Goal: Transaction & Acquisition: Purchase product/service

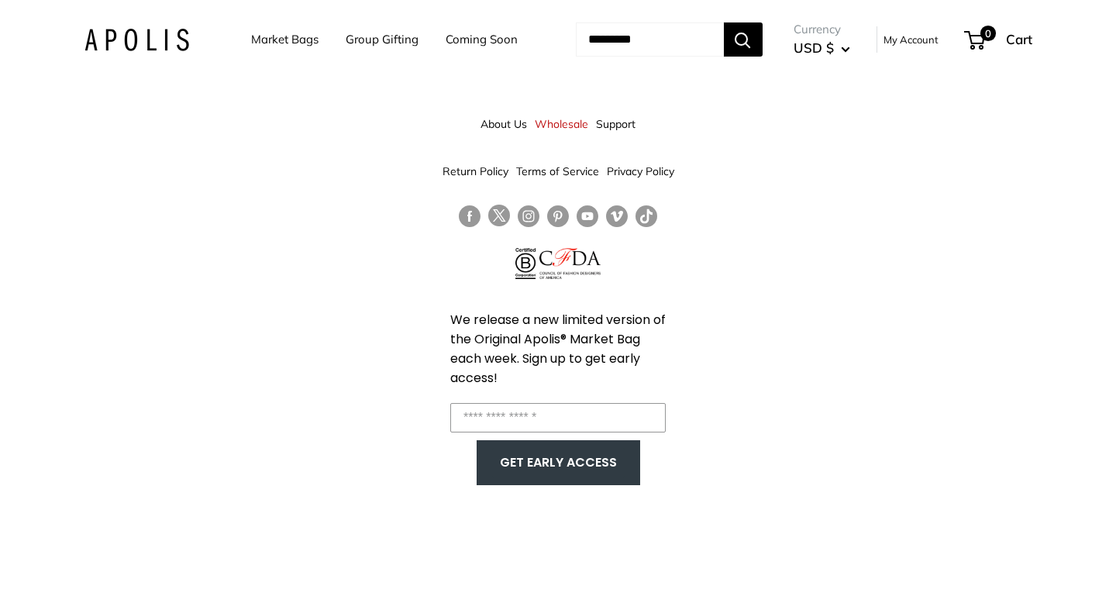
click at [298, 40] on link "Market Bags" at bounding box center [284, 40] width 67 height 22
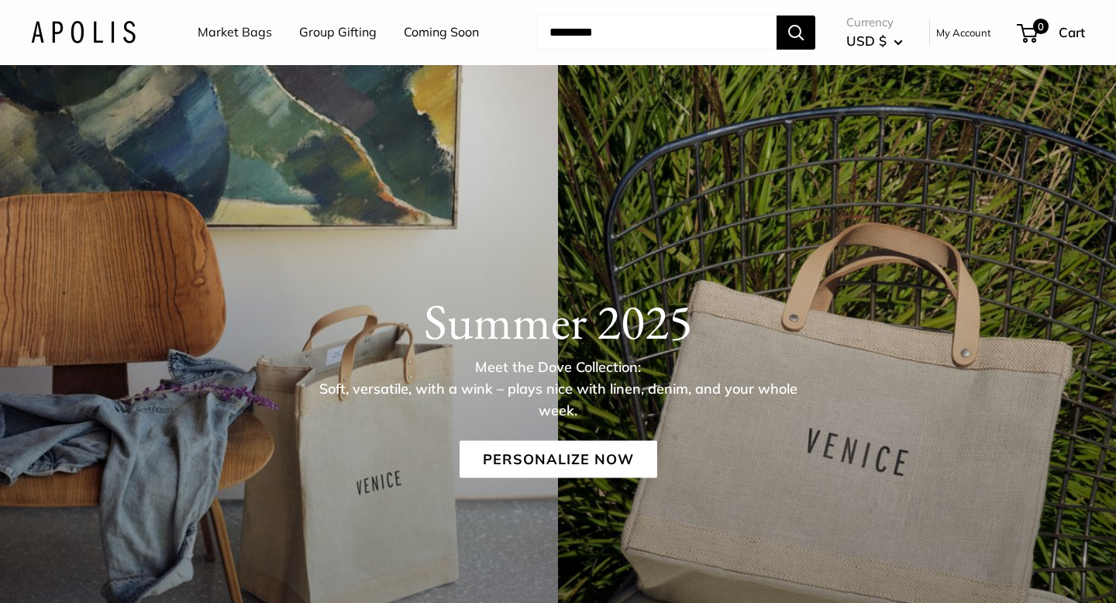
click at [255, 37] on link "Market Bags" at bounding box center [235, 32] width 74 height 23
click at [569, 452] on link "Personalize Now" at bounding box center [558, 458] width 198 height 37
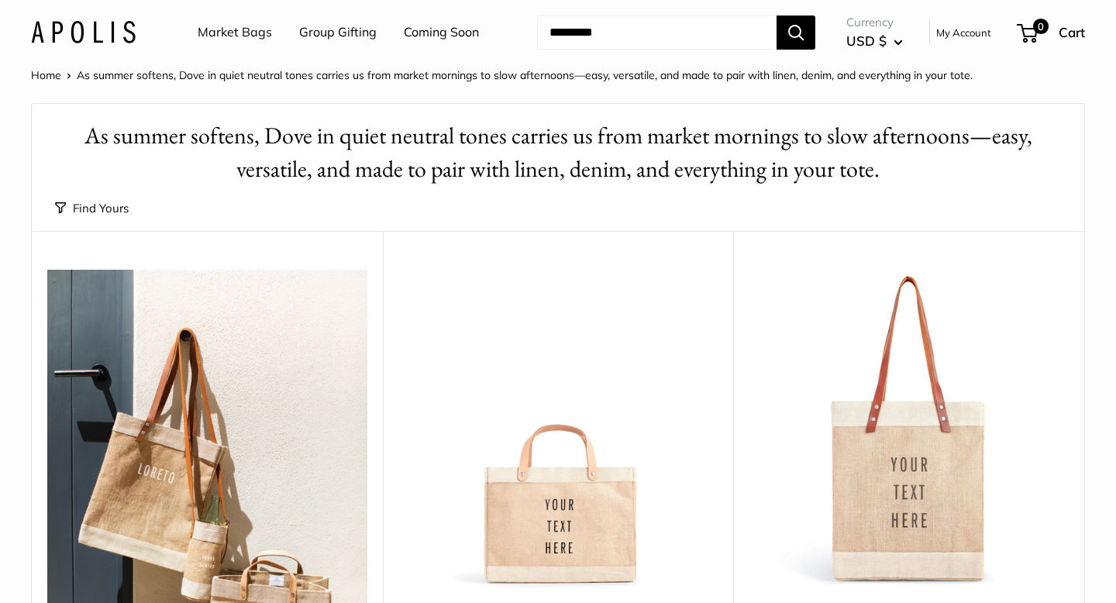
click at [433, 28] on link "Coming Soon" at bounding box center [441, 32] width 75 height 23
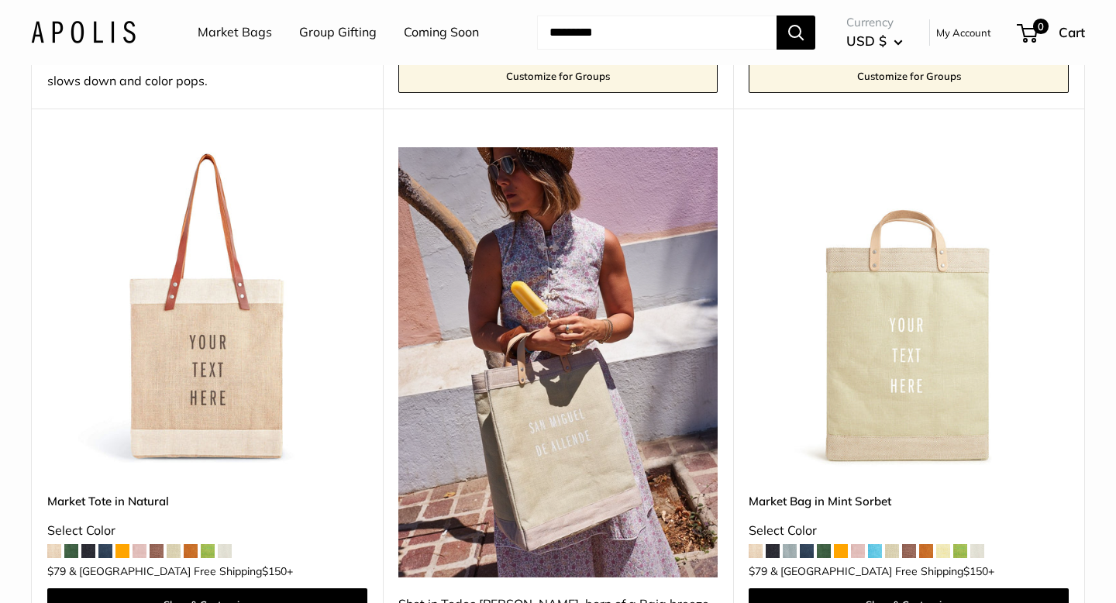
scroll to position [745, 0]
click at [0, 0] on img at bounding box center [0, 0] width 0 height 0
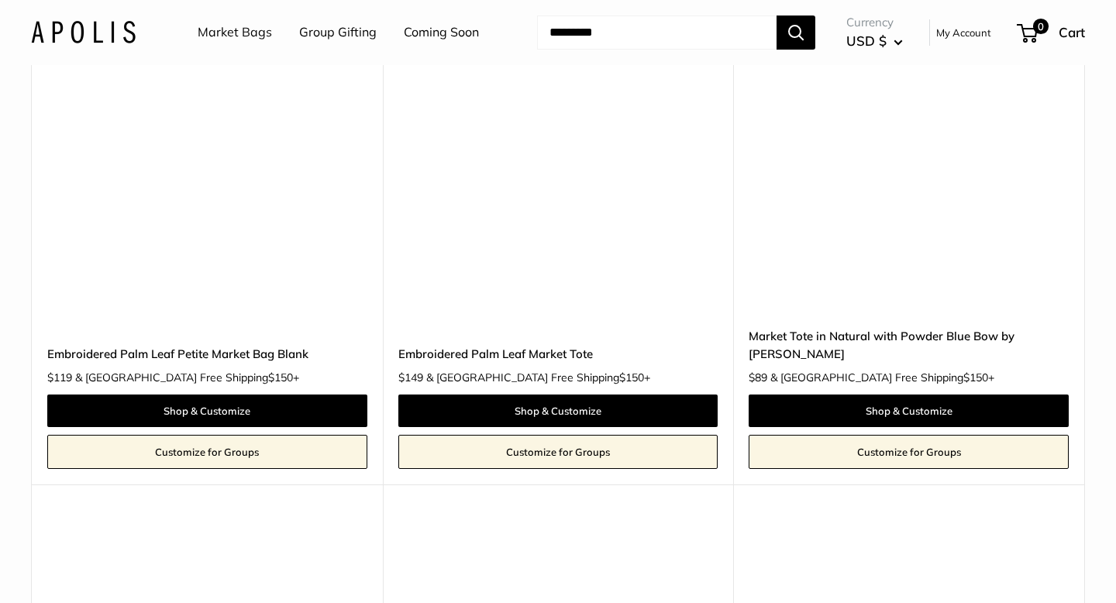
scroll to position [7052, 0]
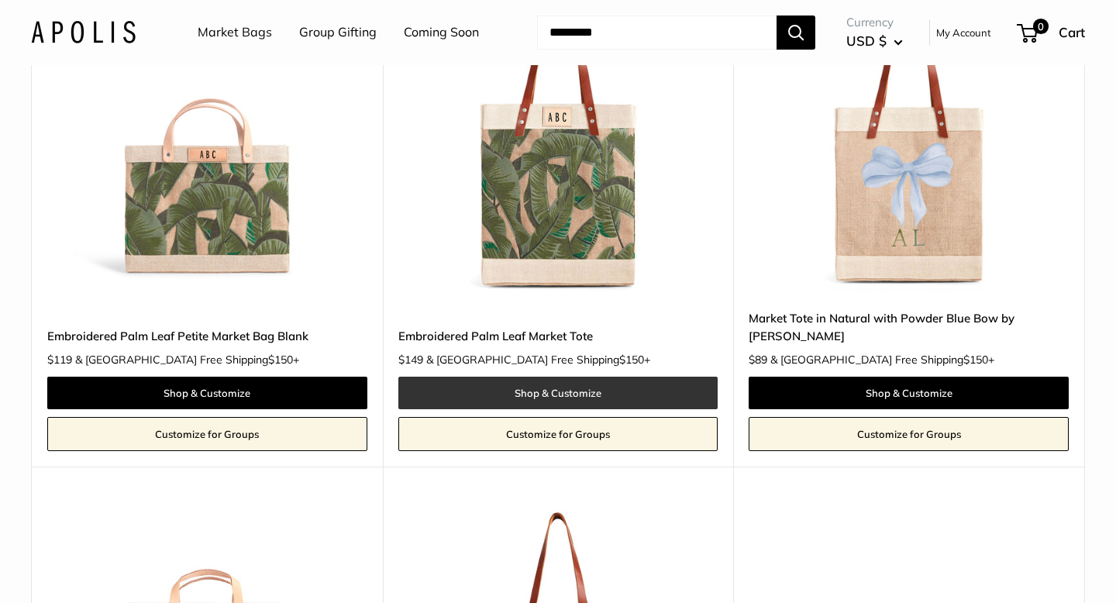
click at [529, 377] on link "Shop & Customize" at bounding box center [558, 393] width 320 height 33
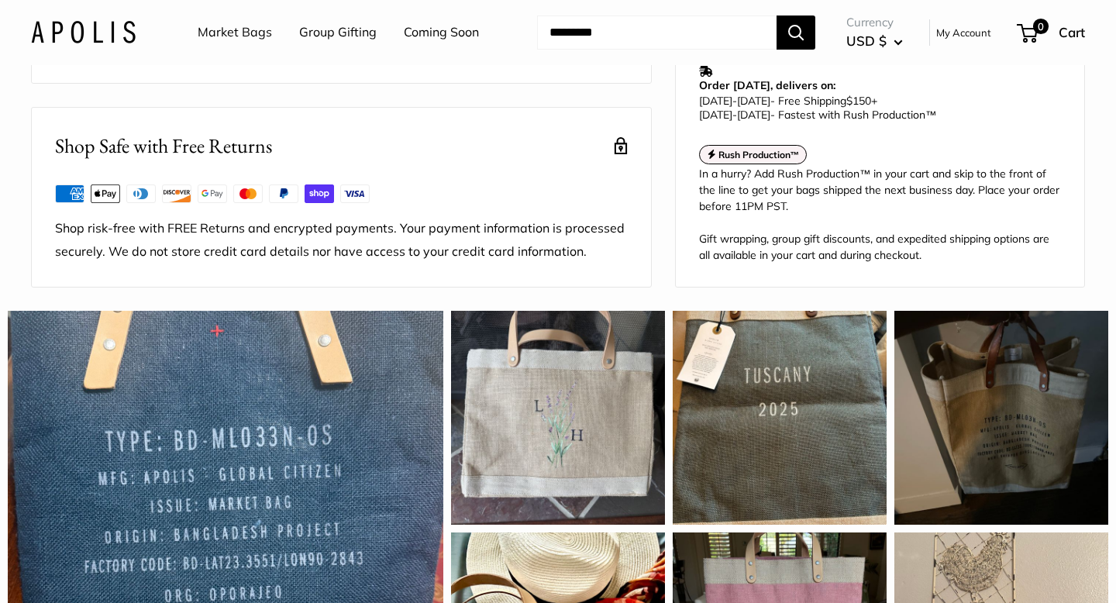
scroll to position [972, 0]
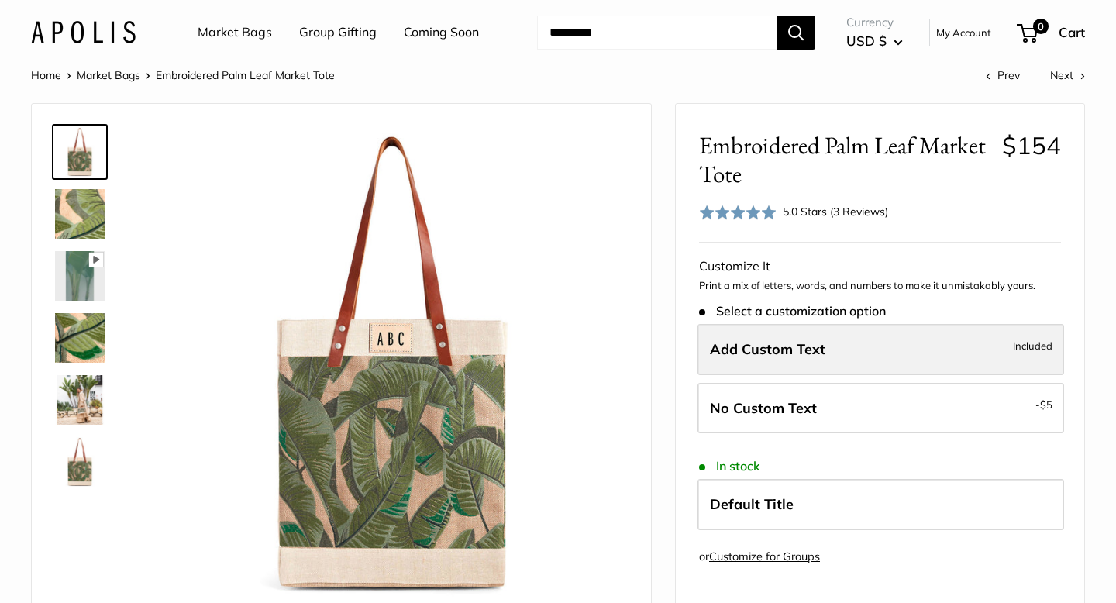
click at [803, 349] on span "Add Custom Text" at bounding box center [767, 349] width 115 height 18
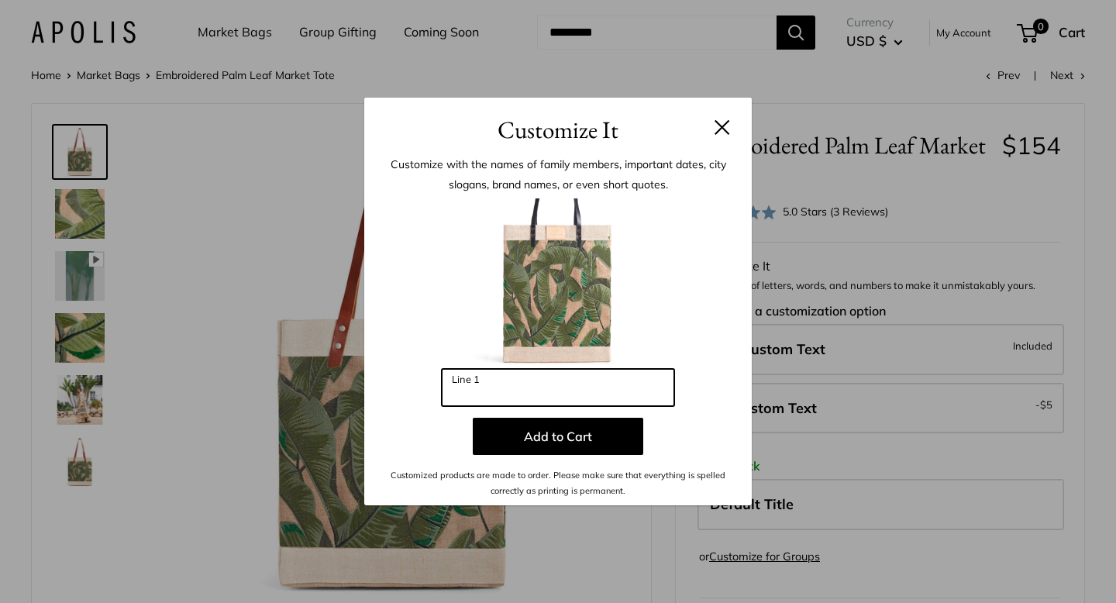
click at [497, 386] on input "Line 1" at bounding box center [558, 387] width 232 height 37
type input "***"
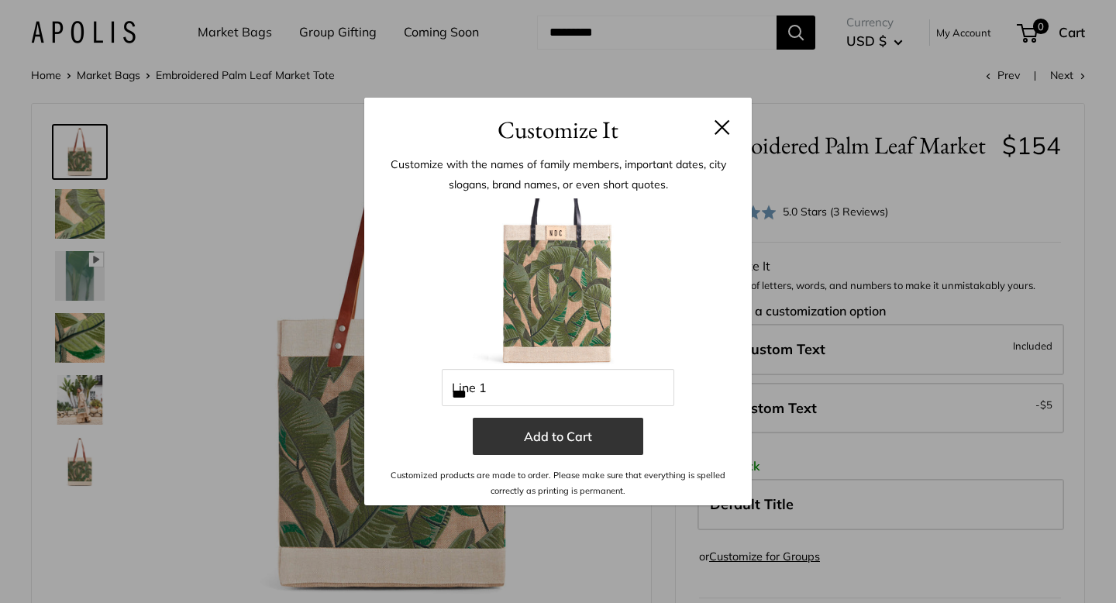
click at [554, 436] on button "Add to Cart" at bounding box center [558, 436] width 170 height 37
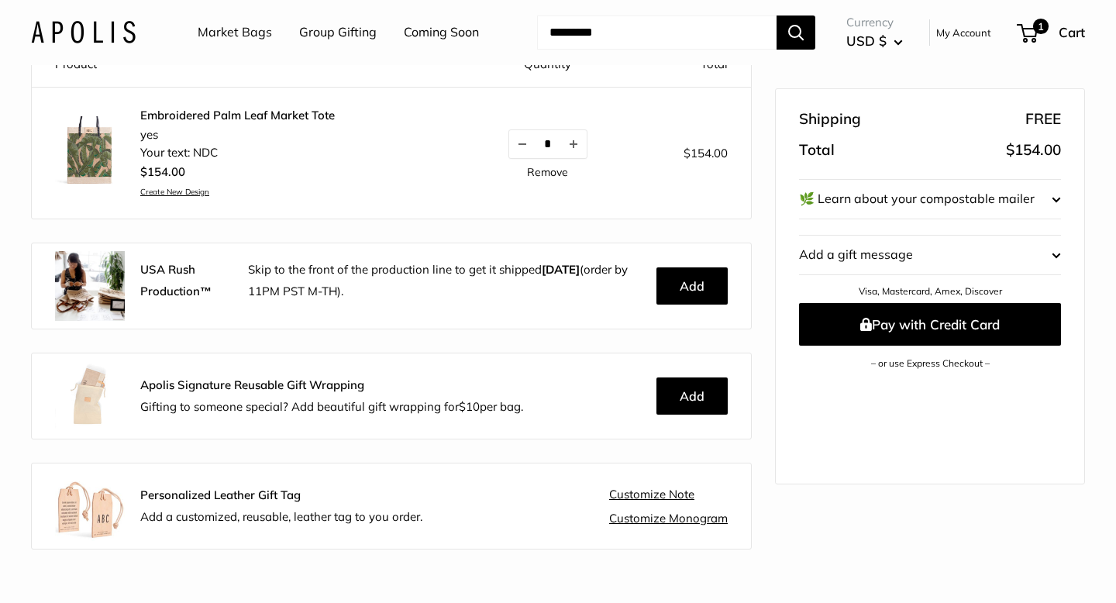
scroll to position [167, 0]
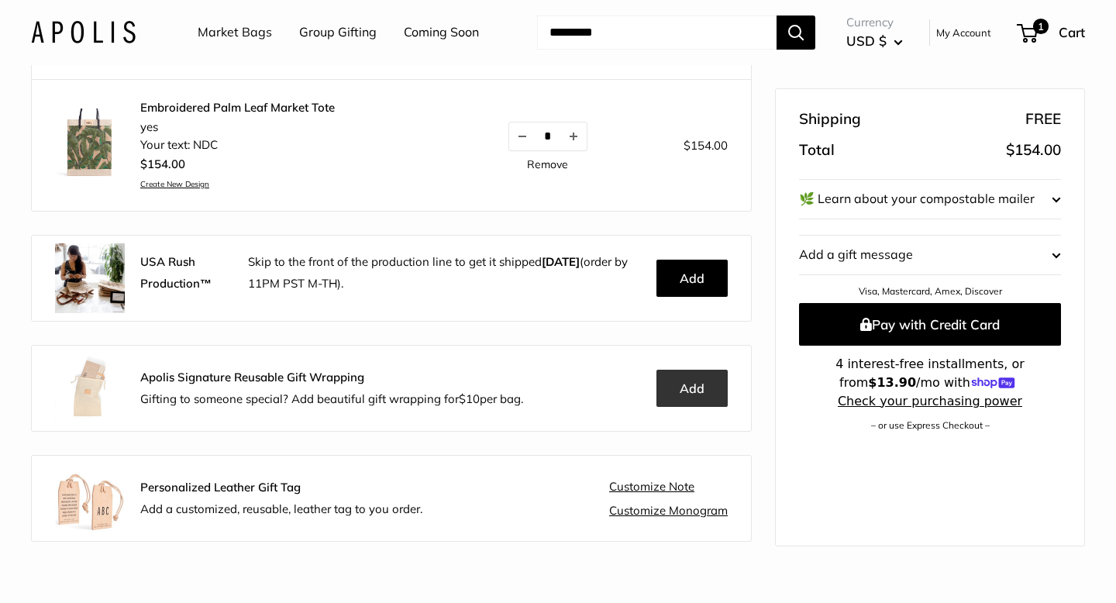
click at [694, 390] on button "Add" at bounding box center [691, 388] width 71 height 37
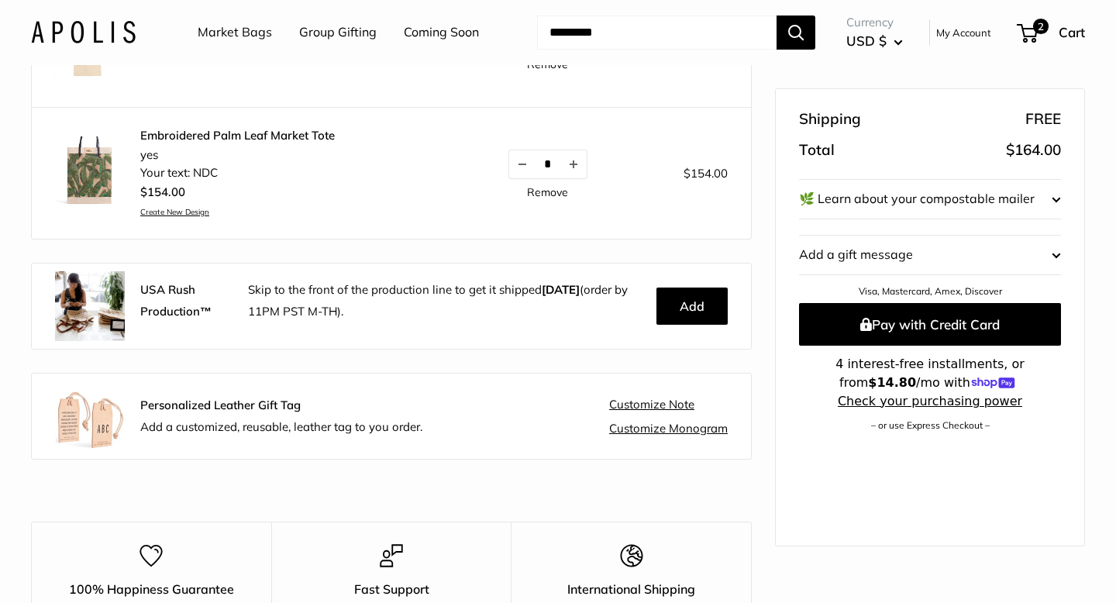
scroll to position [256, 0]
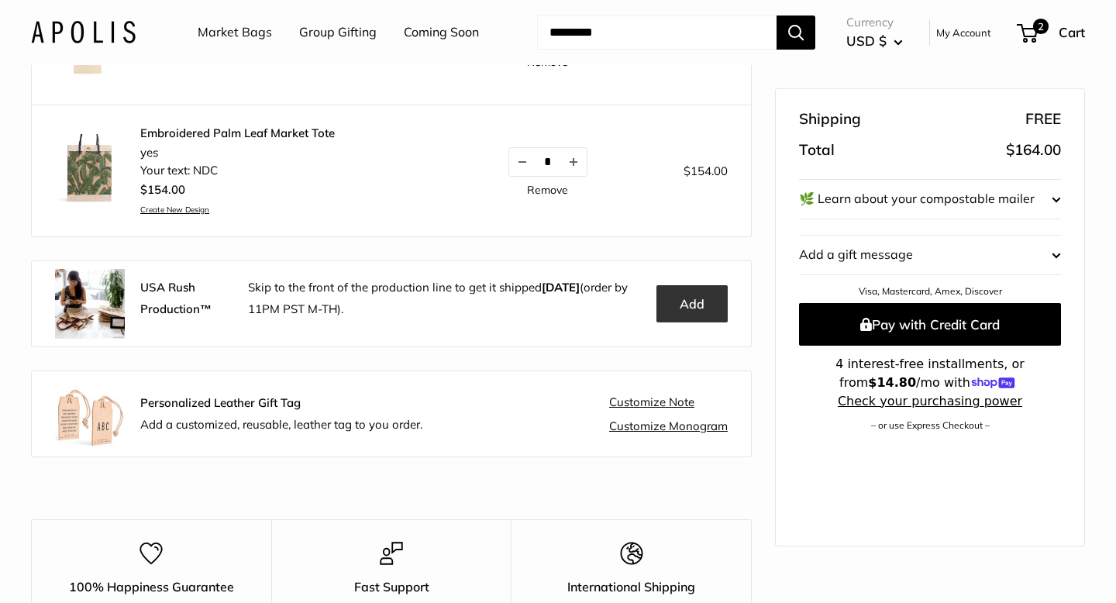
click at [689, 301] on button "Add" at bounding box center [691, 303] width 71 height 37
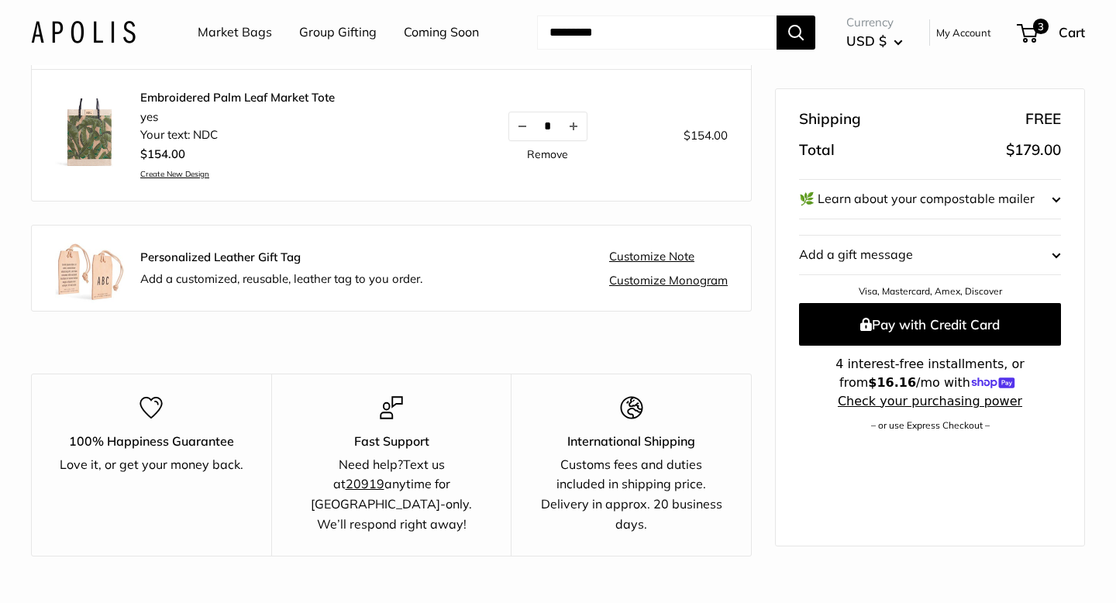
scroll to position [410, 0]
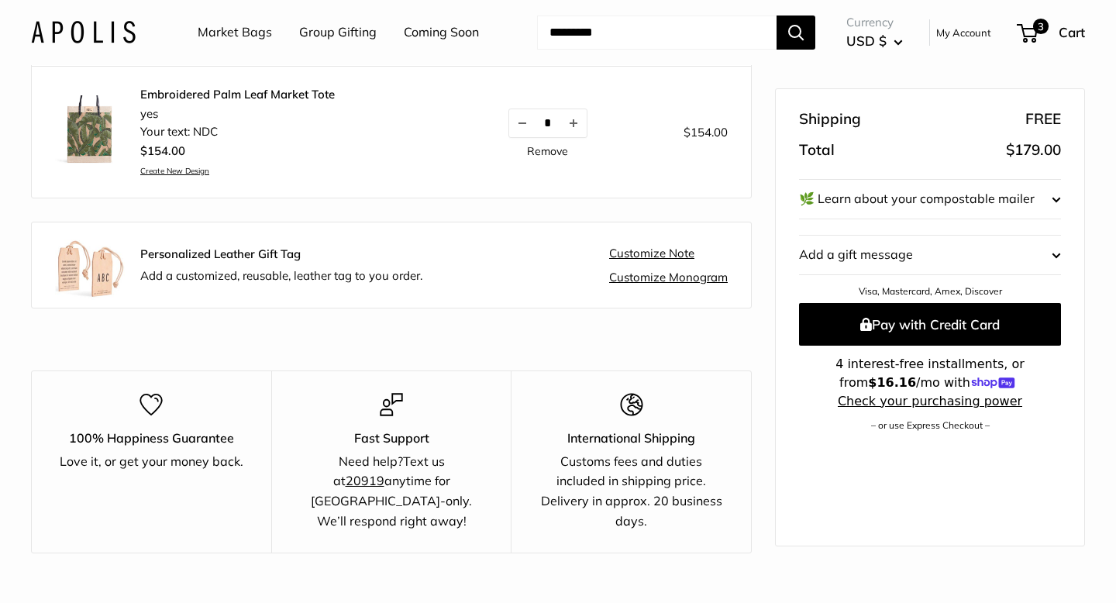
click at [639, 251] on link "Customize Note" at bounding box center [651, 253] width 85 height 14
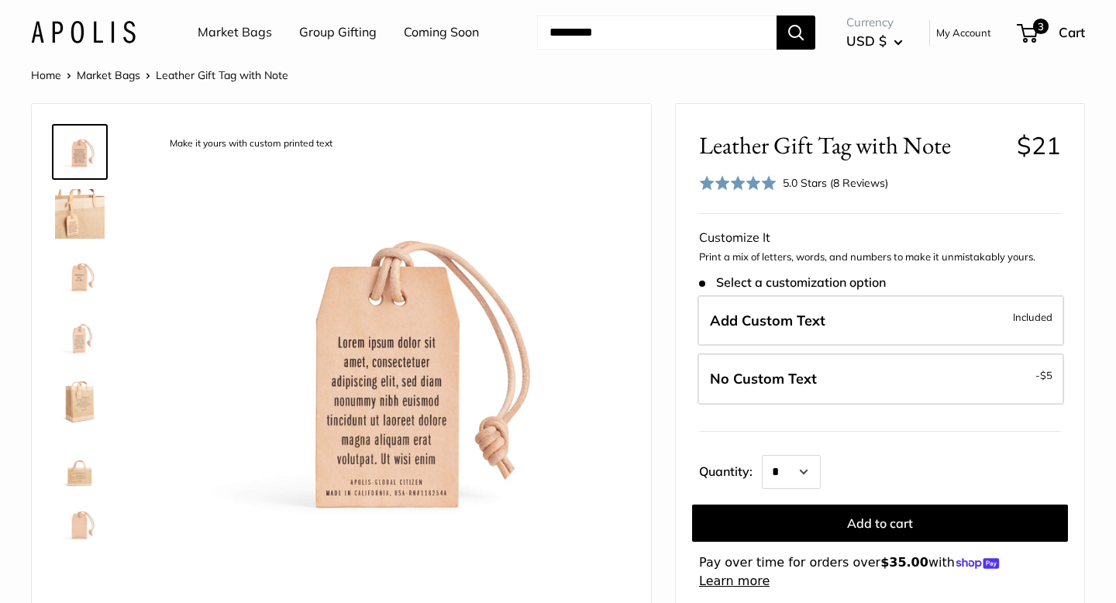
click at [94, 216] on img at bounding box center [80, 214] width 50 height 50
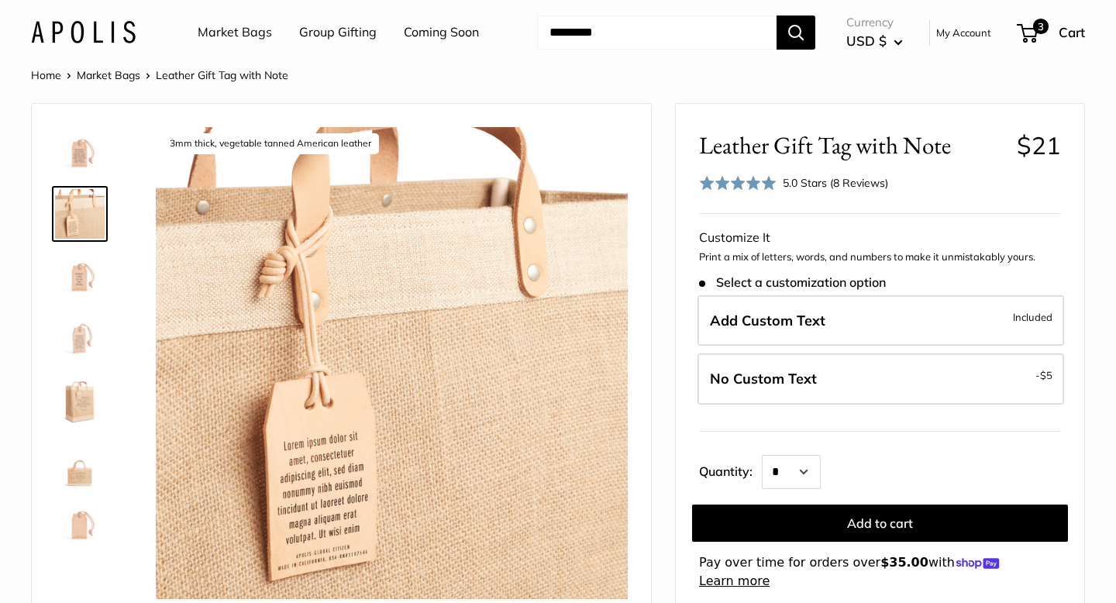
click at [98, 279] on img at bounding box center [80, 276] width 50 height 50
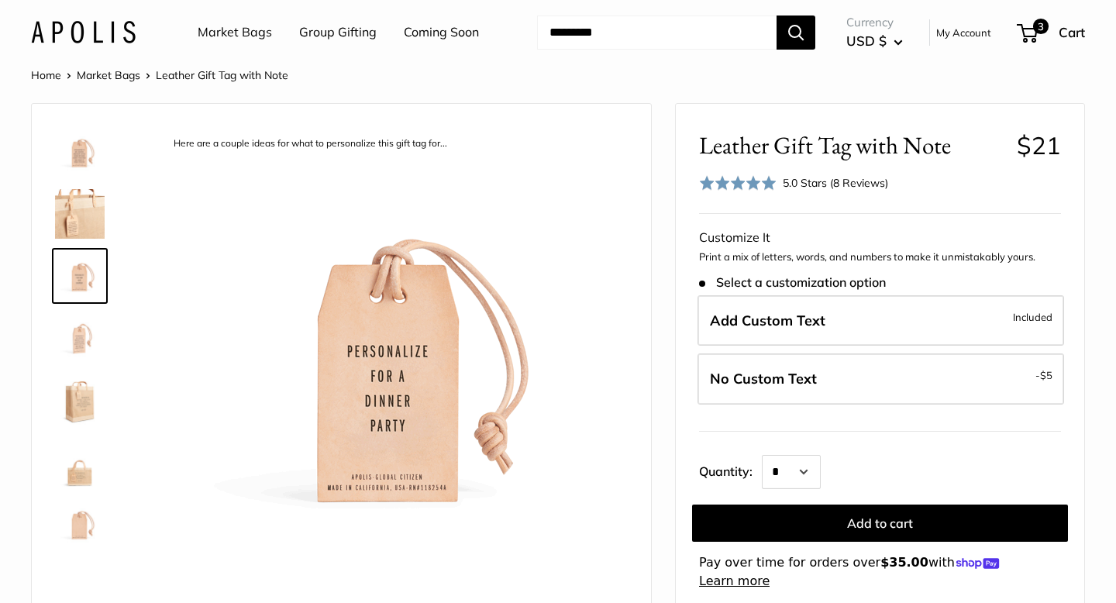
click at [93, 339] on img at bounding box center [80, 338] width 50 height 50
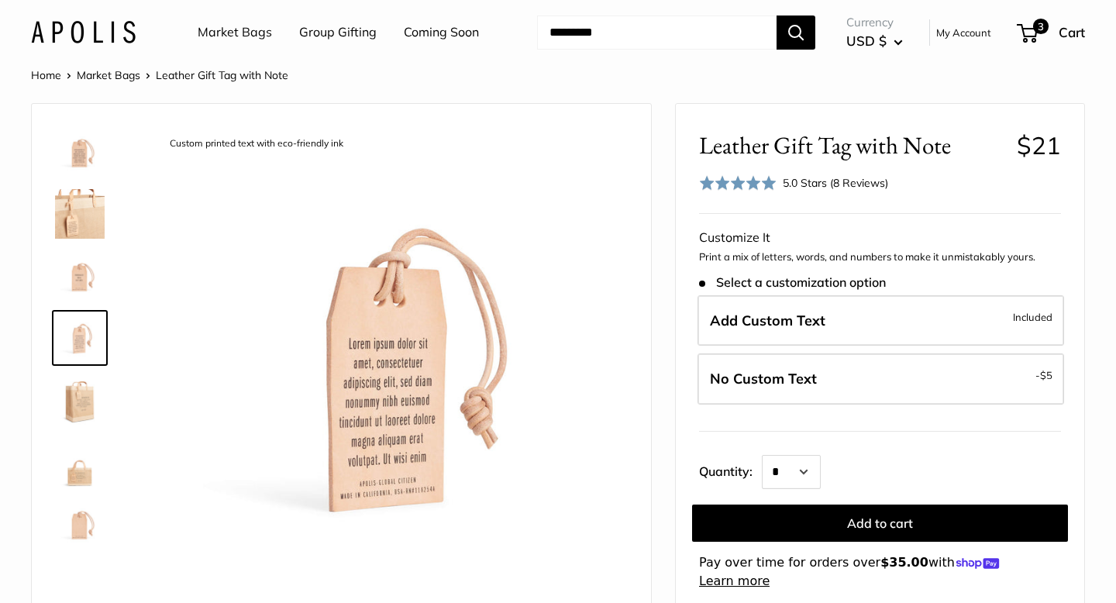
click at [84, 390] on img at bounding box center [80, 400] width 50 height 50
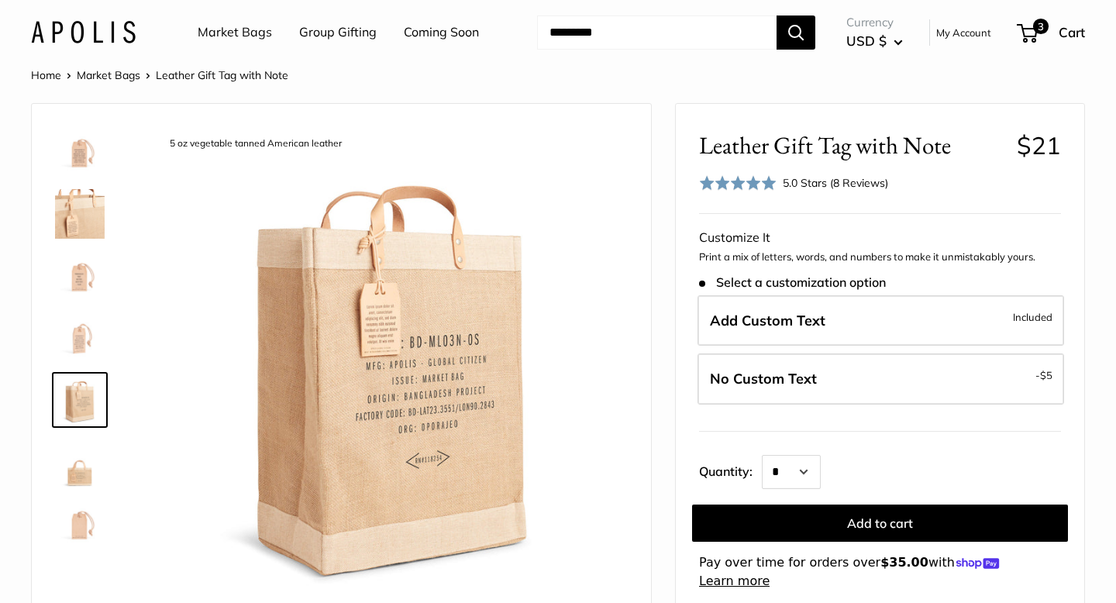
click at [91, 461] on img at bounding box center [80, 462] width 50 height 50
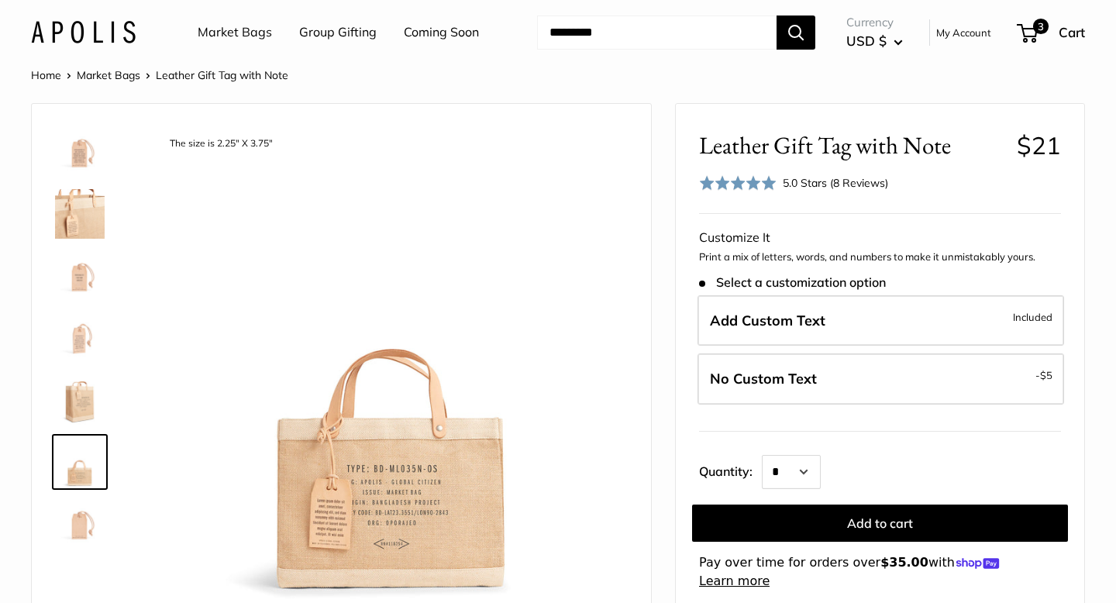
click at [81, 166] on img at bounding box center [80, 152] width 50 height 50
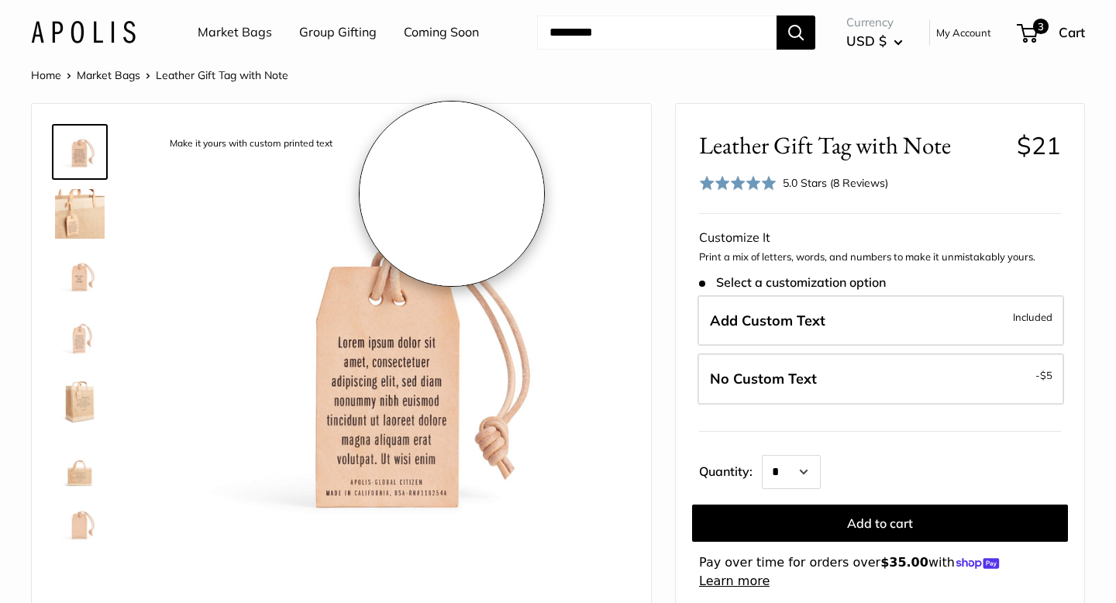
click at [452, 194] on img at bounding box center [392, 363] width 472 height 472
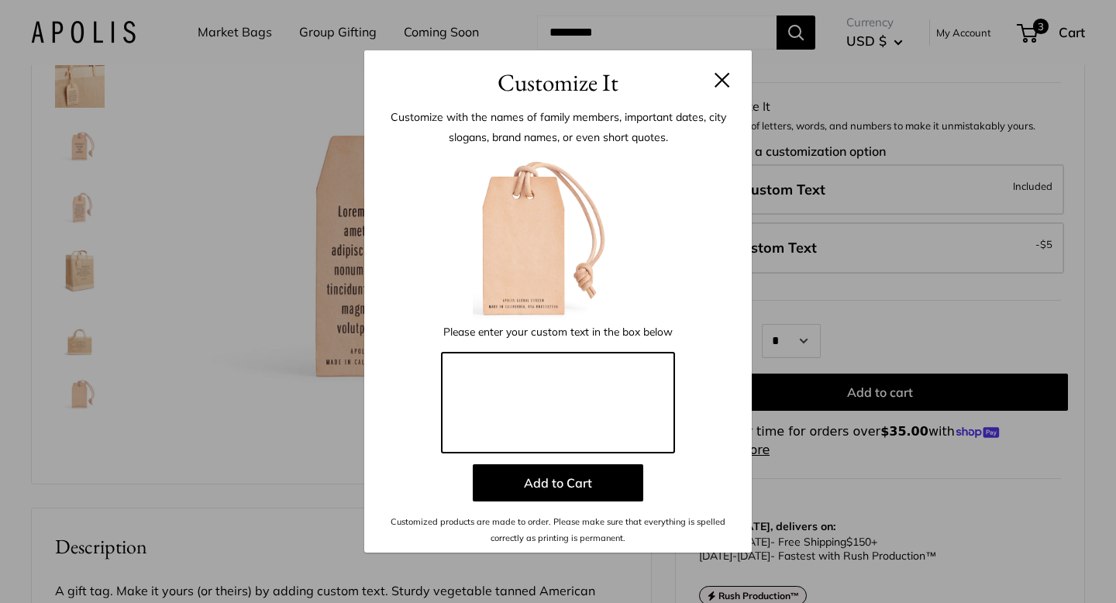
click at [464, 363] on textarea at bounding box center [558, 403] width 232 height 101
type textarea "*"
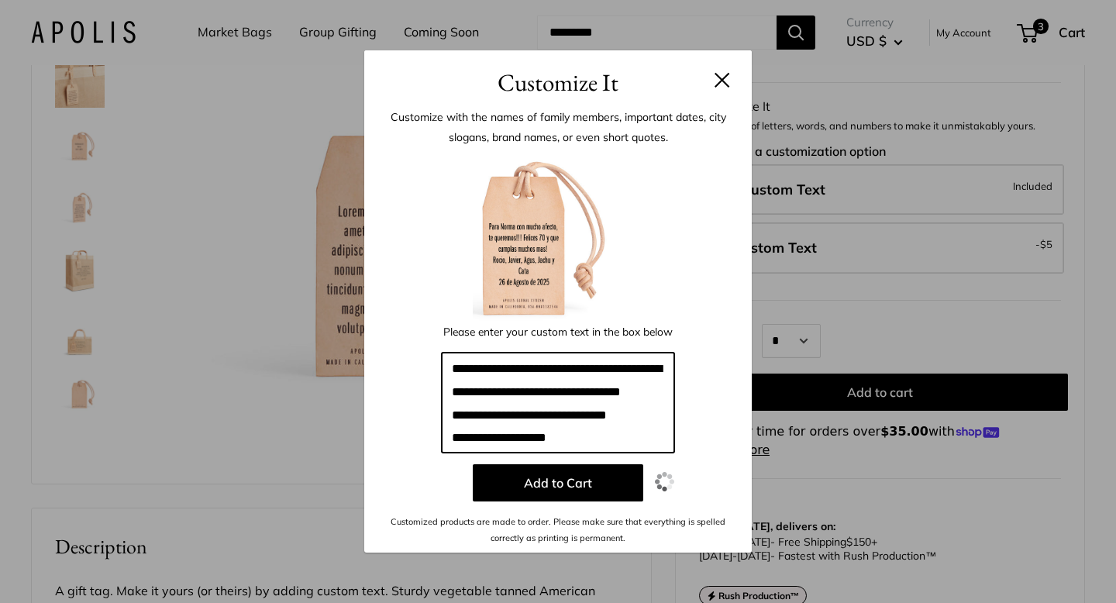
scroll to position [0, 0]
click at [585, 370] on textarea "**********" at bounding box center [558, 403] width 232 height 101
click at [652, 369] on textarea "**********" at bounding box center [558, 403] width 232 height 101
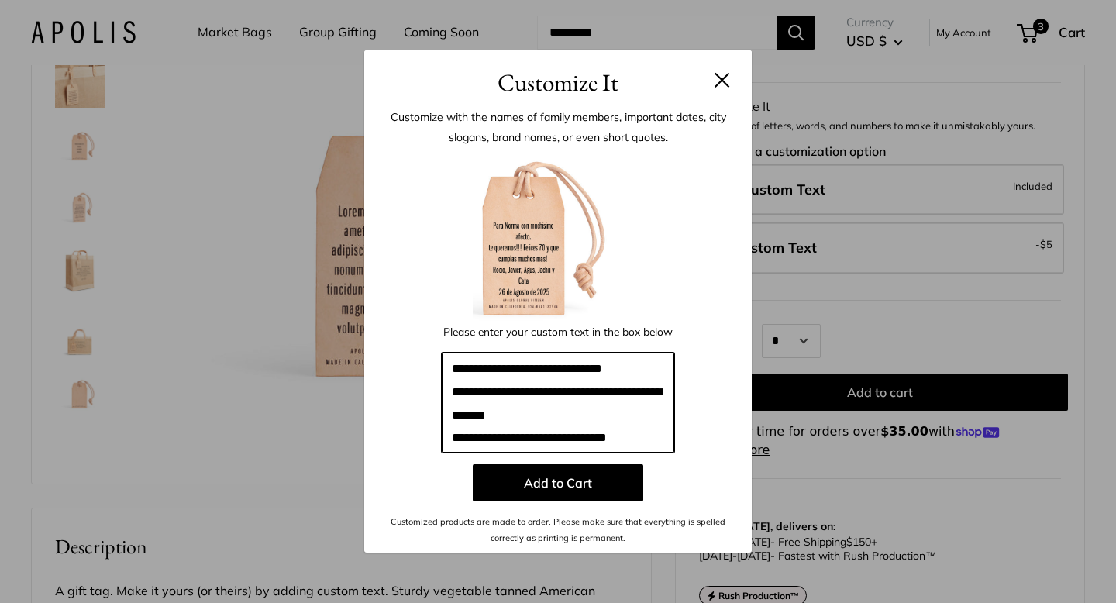
click at [462, 388] on textarea "**********" at bounding box center [558, 403] width 232 height 101
click at [538, 392] on textarea "**********" at bounding box center [558, 403] width 232 height 101
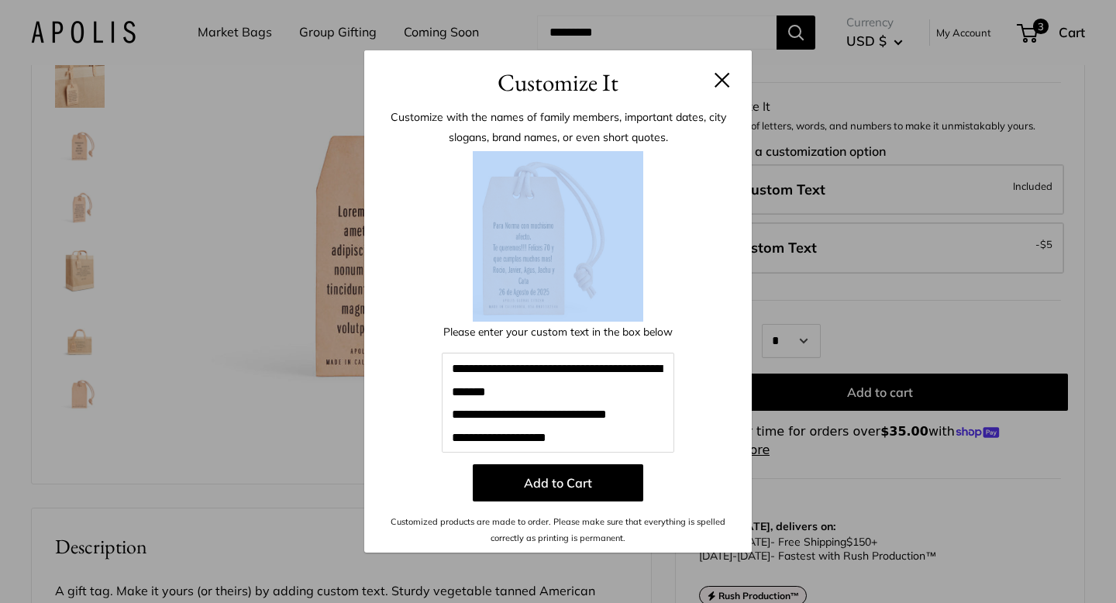
click at [428, 239] on div at bounding box center [557, 236] width 341 height 170
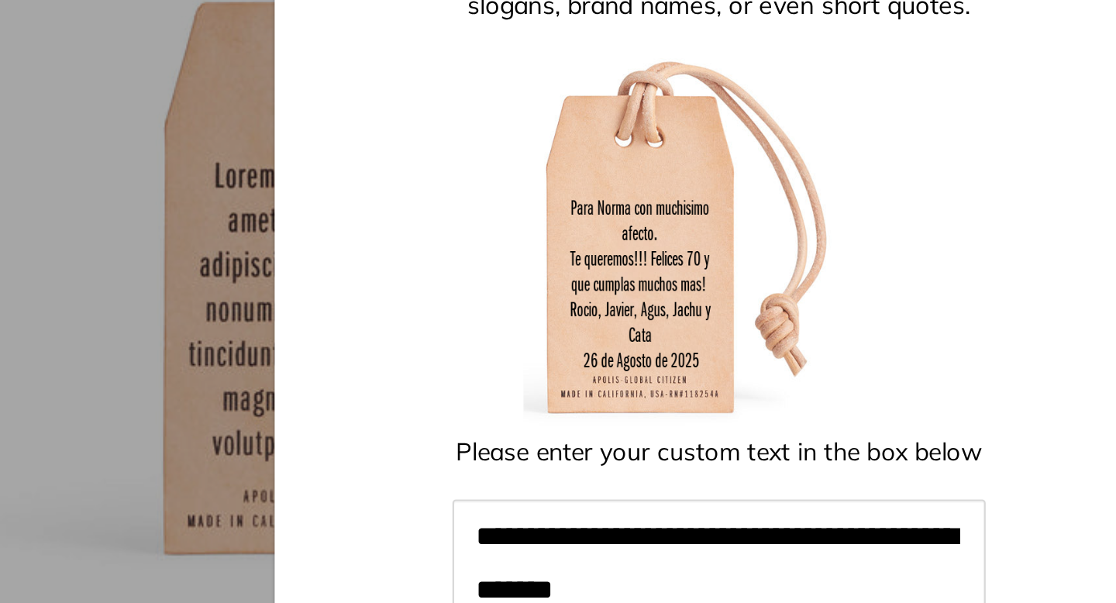
click at [596, 174] on img at bounding box center [558, 236] width 170 height 170
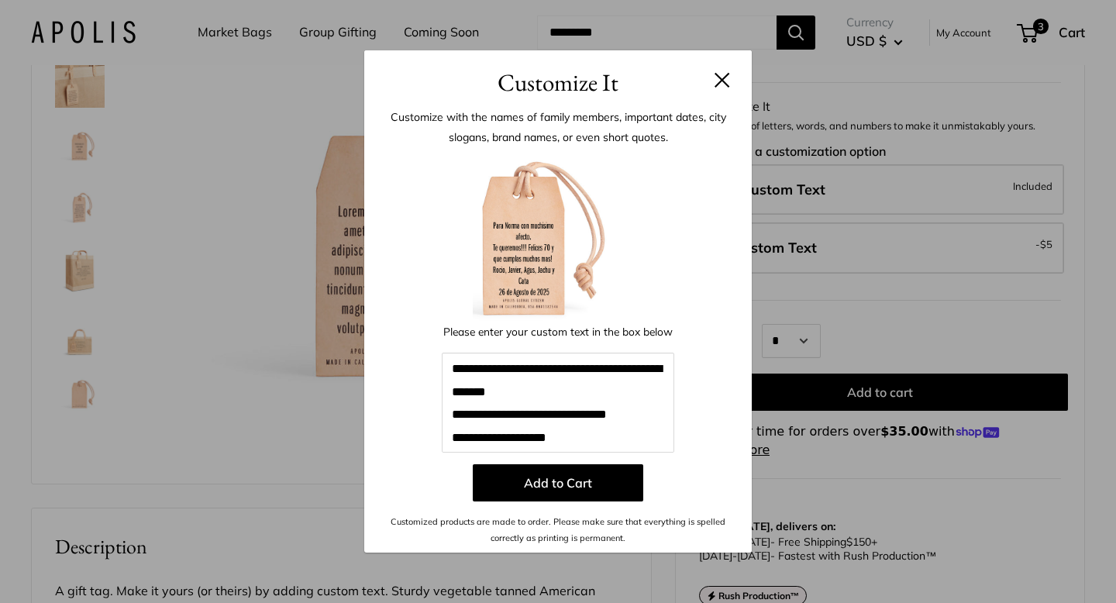
scroll to position [0, 0]
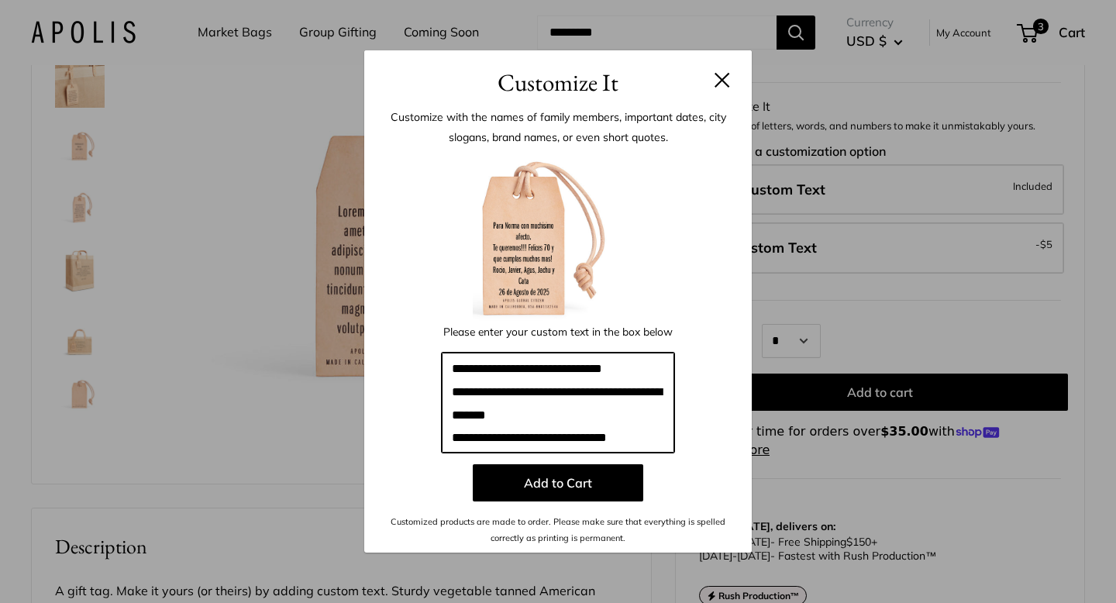
click at [663, 372] on textarea "**********" at bounding box center [558, 403] width 232 height 101
click at [538, 390] on textarea "**********" at bounding box center [558, 403] width 232 height 101
click at [451, 394] on textarea "**********" at bounding box center [558, 403] width 232 height 101
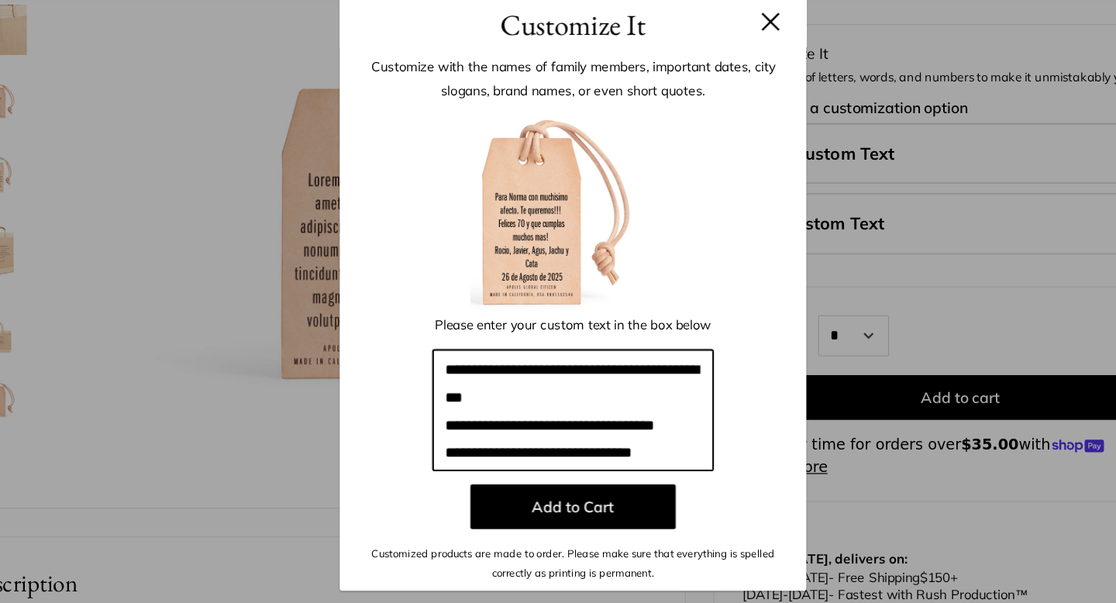
type textarea "**********"
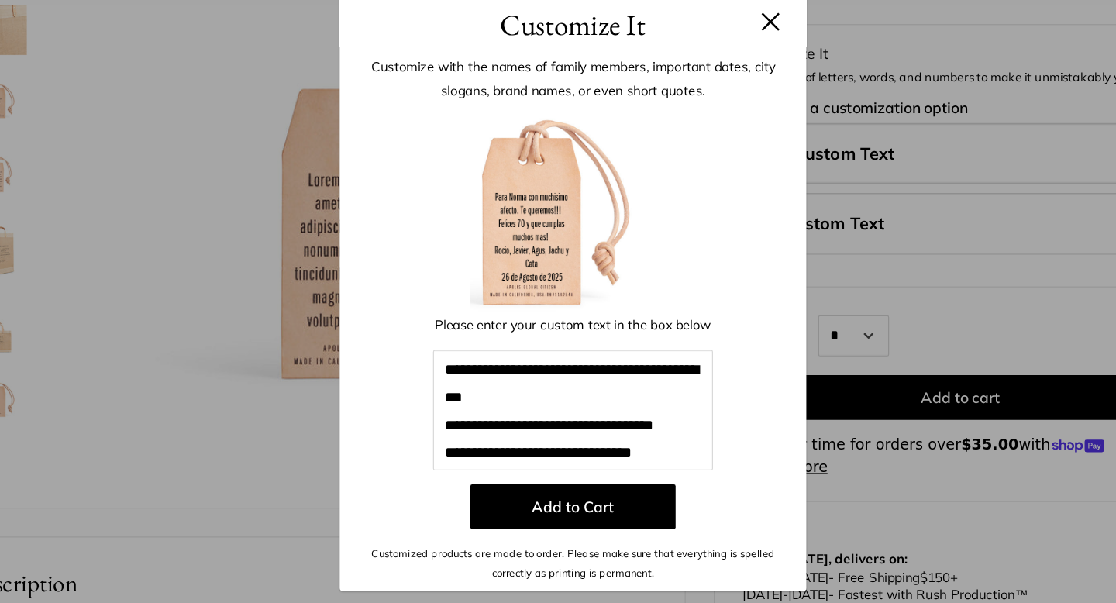
click at [723, 81] on button at bounding box center [721, 79] width 15 height 15
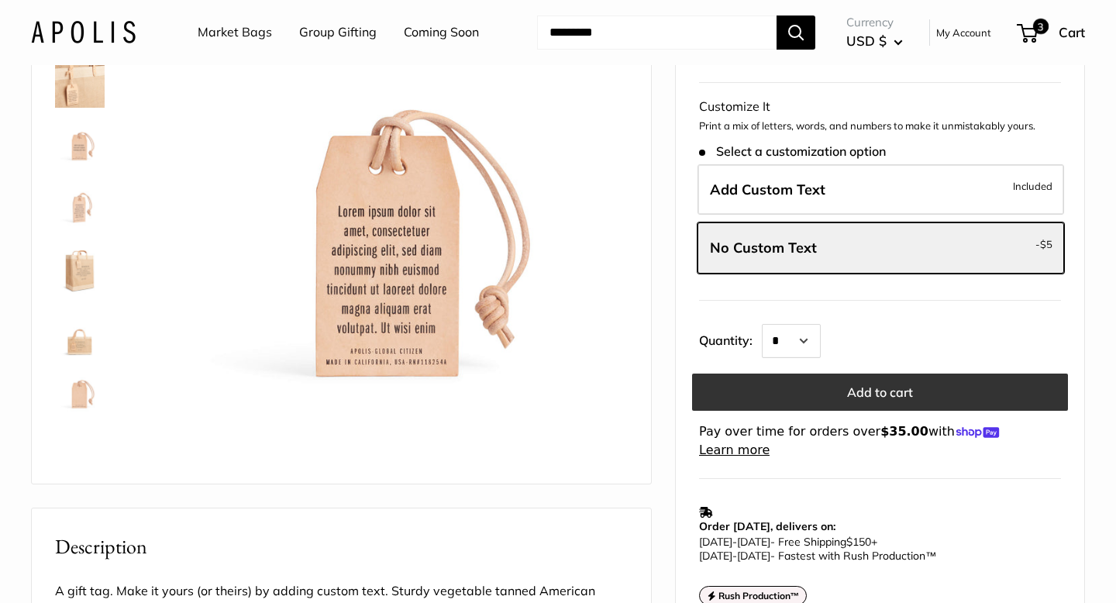
click at [833, 397] on button "Add to cart" at bounding box center [880, 391] width 376 height 37
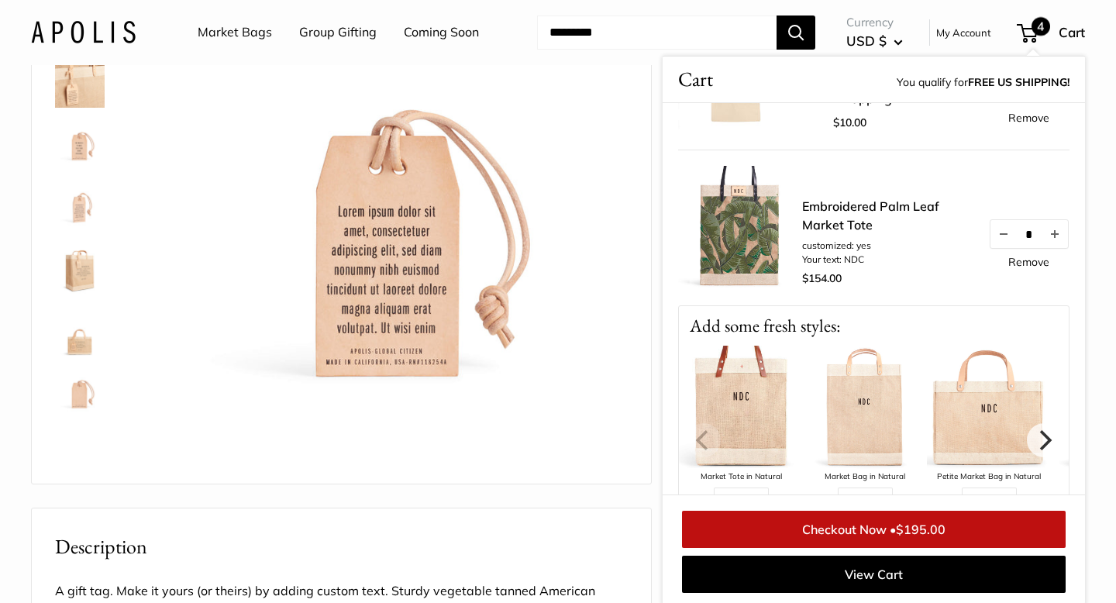
scroll to position [483, 0]
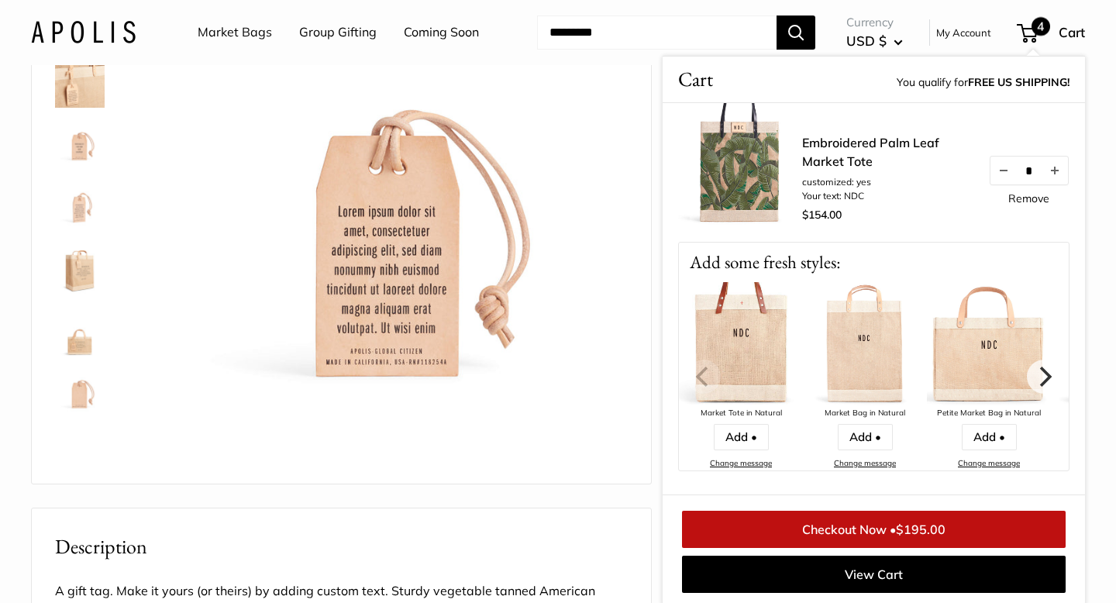
click at [886, 521] on link "Checkout Now • $195.00" at bounding box center [873, 529] width 383 height 37
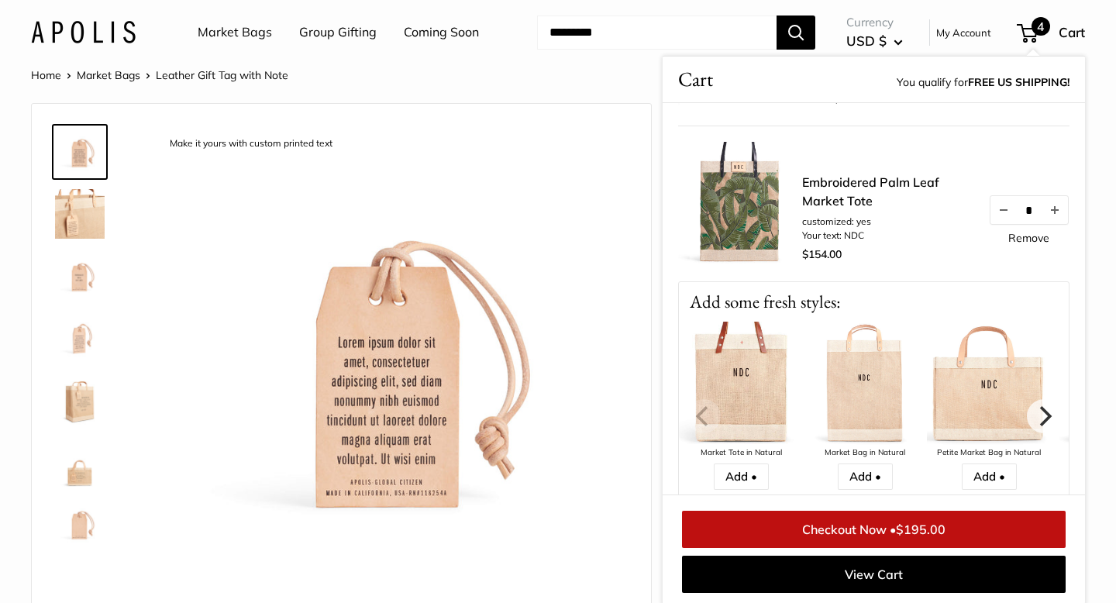
scroll to position [449, 0]
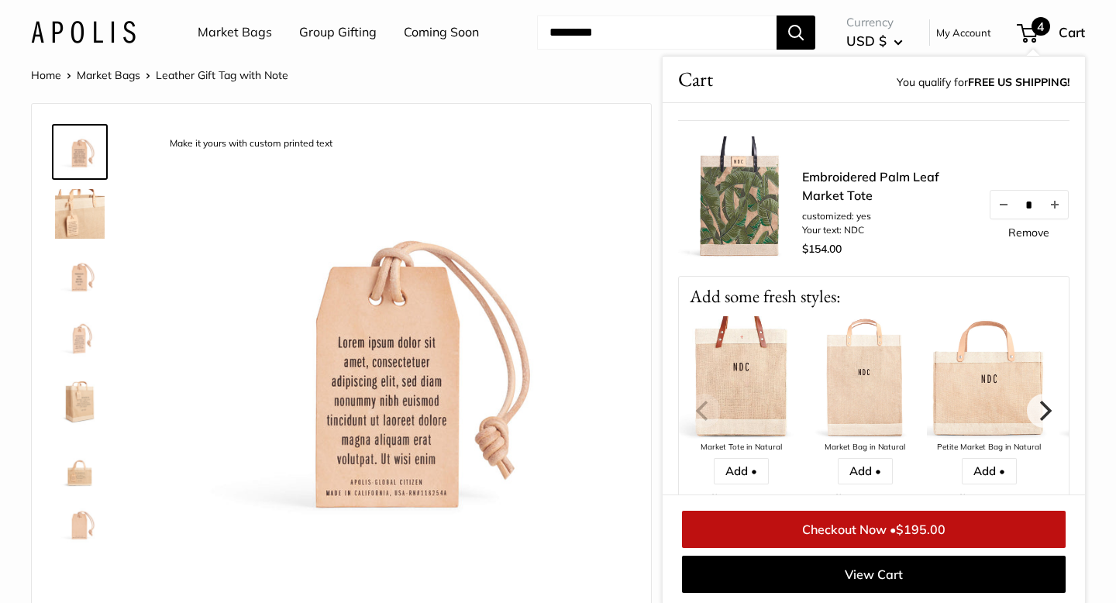
click at [831, 175] on link "Embroidered Palm Leaf Market Tote" at bounding box center [887, 185] width 170 height 37
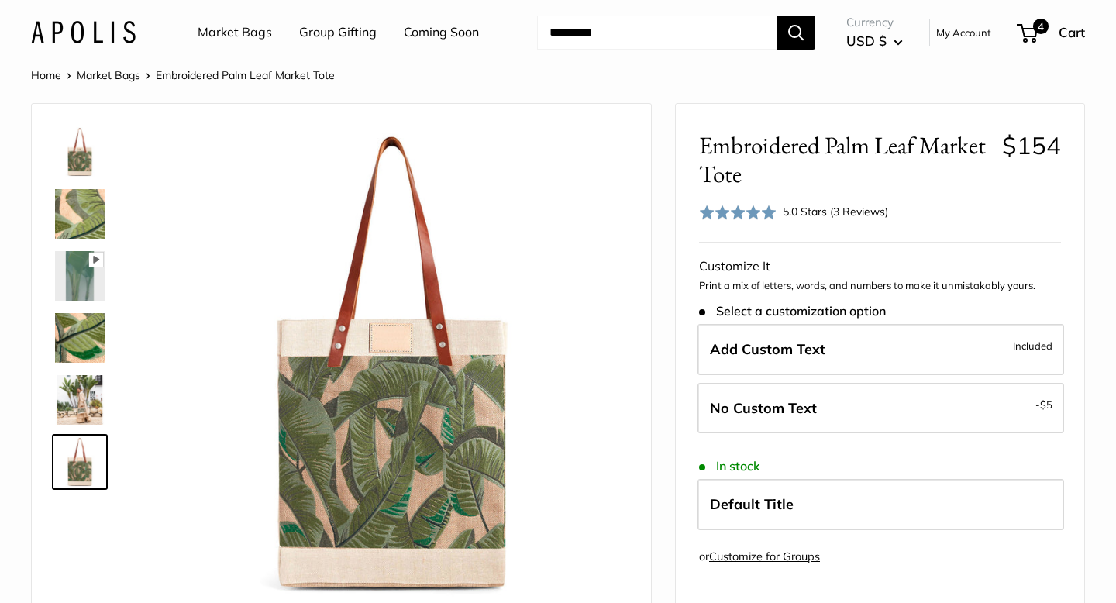
click at [76, 205] on img at bounding box center [80, 214] width 50 height 50
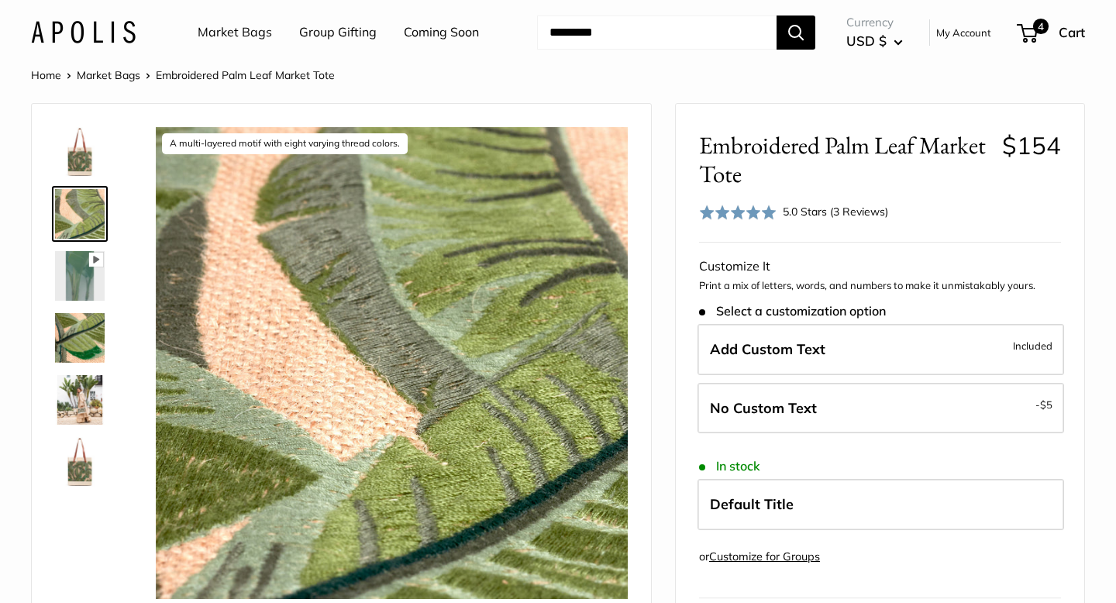
click at [74, 160] on img at bounding box center [80, 152] width 50 height 50
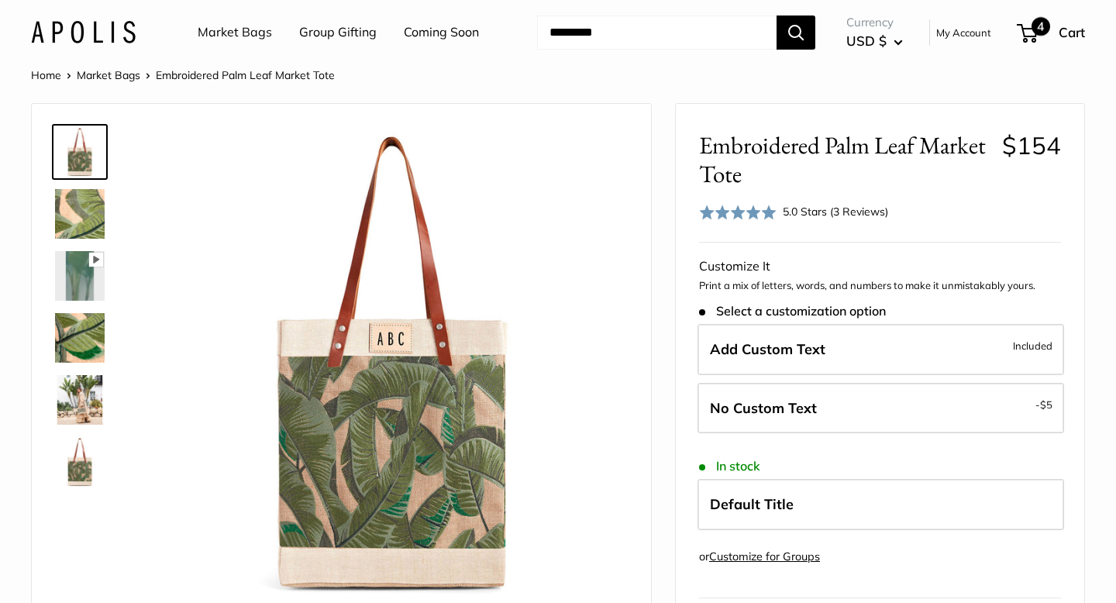
click at [1036, 20] on span "4" at bounding box center [1040, 26] width 19 height 19
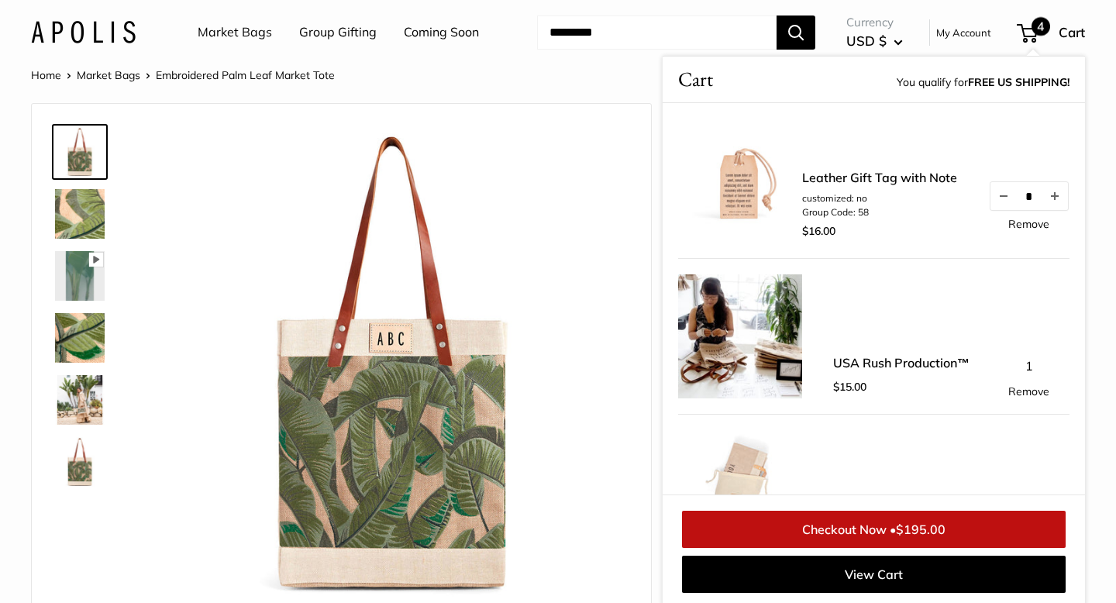
click at [849, 177] on link "Leather Gift Tag with Note" at bounding box center [879, 177] width 155 height 19
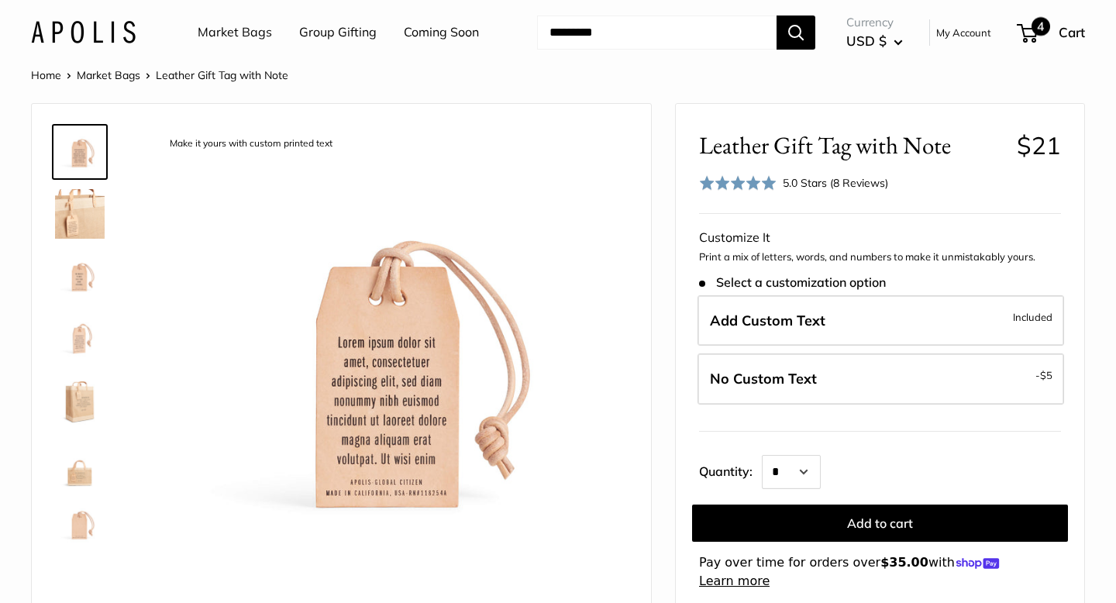
click at [1031, 28] on span "4" at bounding box center [1040, 26] width 19 height 19
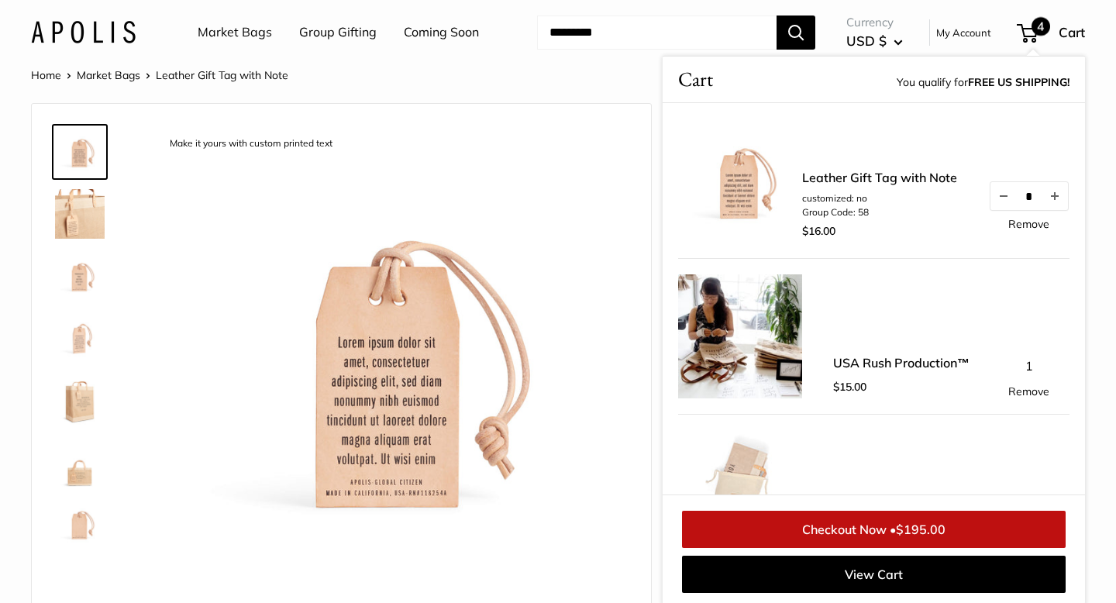
click at [839, 174] on link "Leather Gift Tag with Note" at bounding box center [879, 177] width 155 height 19
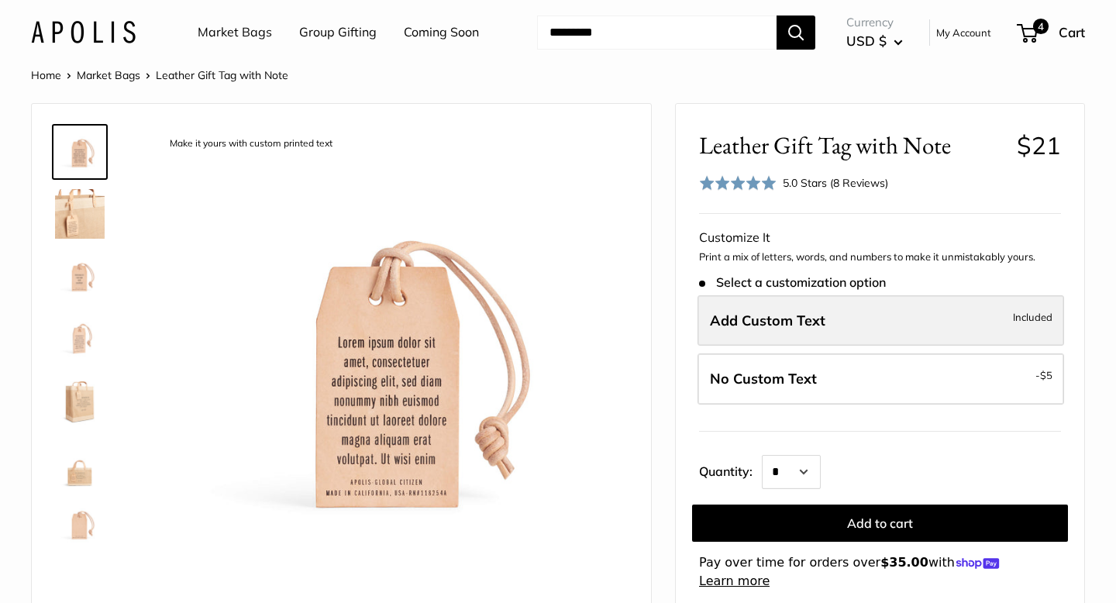
click at [793, 312] on span "Add Custom Text" at bounding box center [767, 320] width 115 height 18
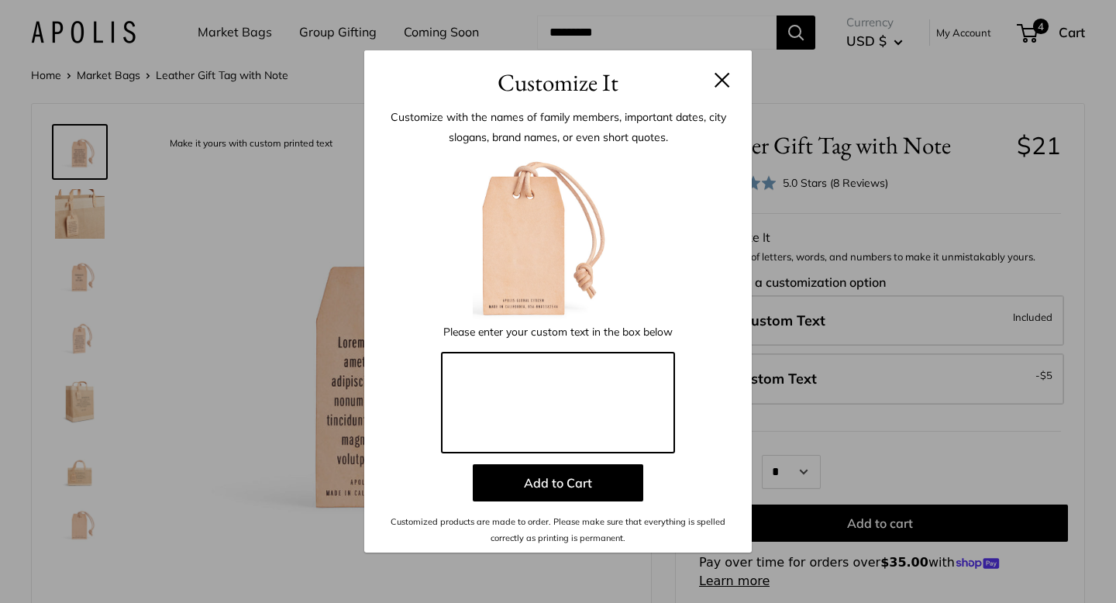
click at [508, 361] on textarea at bounding box center [558, 403] width 232 height 101
type textarea "*"
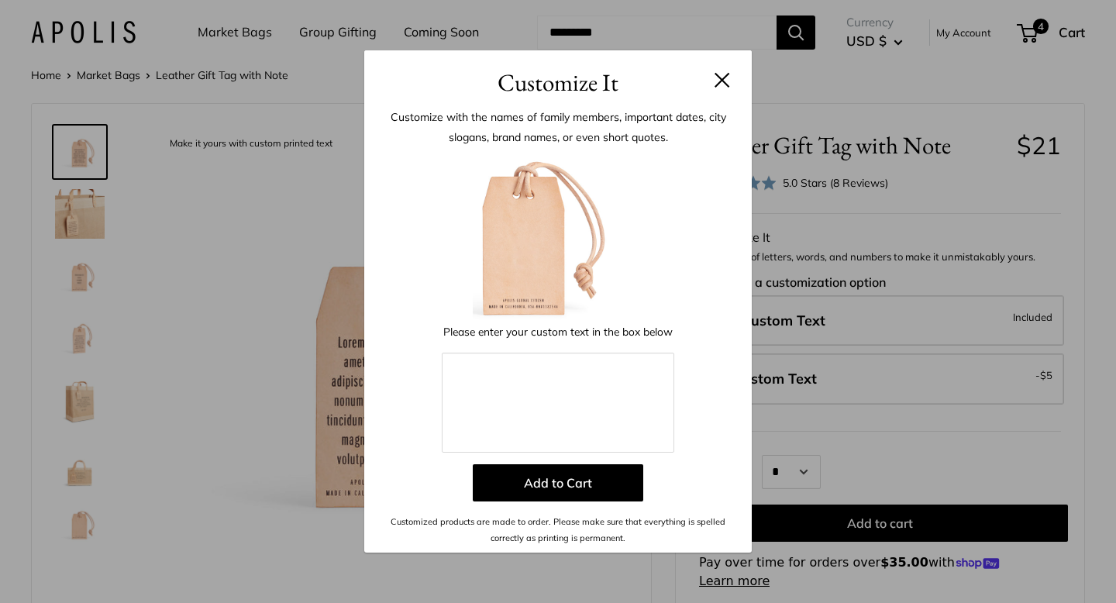
click at [722, 81] on button at bounding box center [721, 79] width 15 height 15
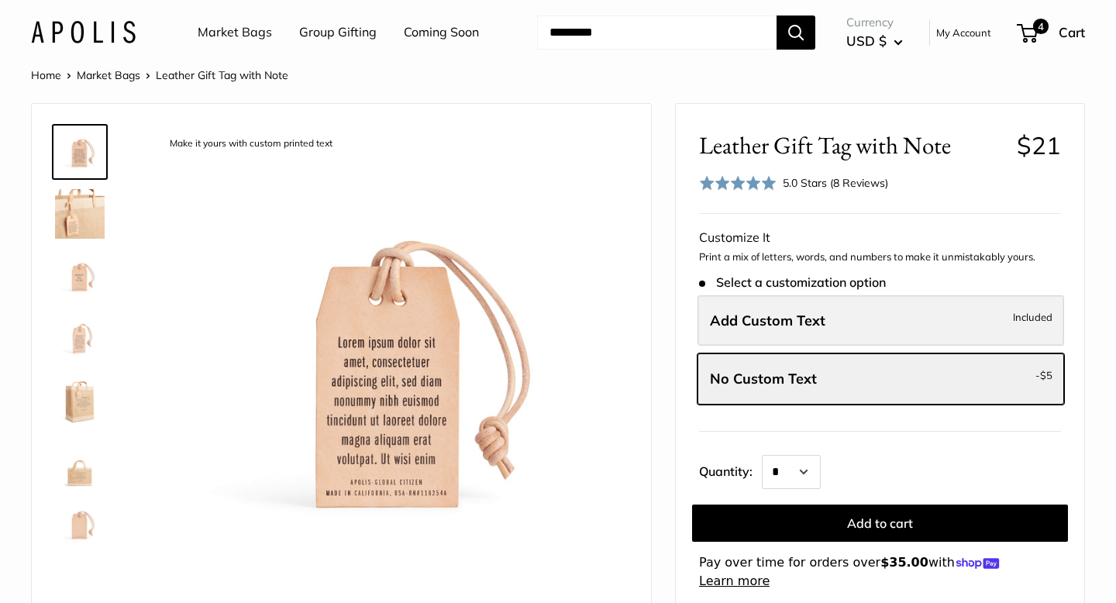
click at [826, 328] on label "Add Custom Text Included" at bounding box center [880, 320] width 366 height 51
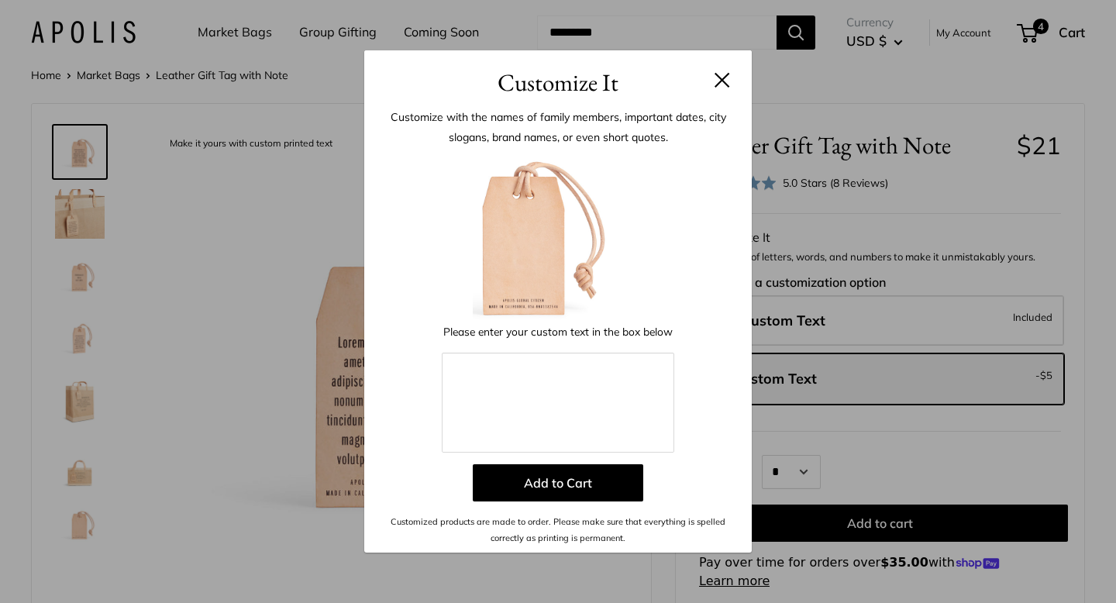
click at [724, 82] on button at bounding box center [721, 79] width 15 height 15
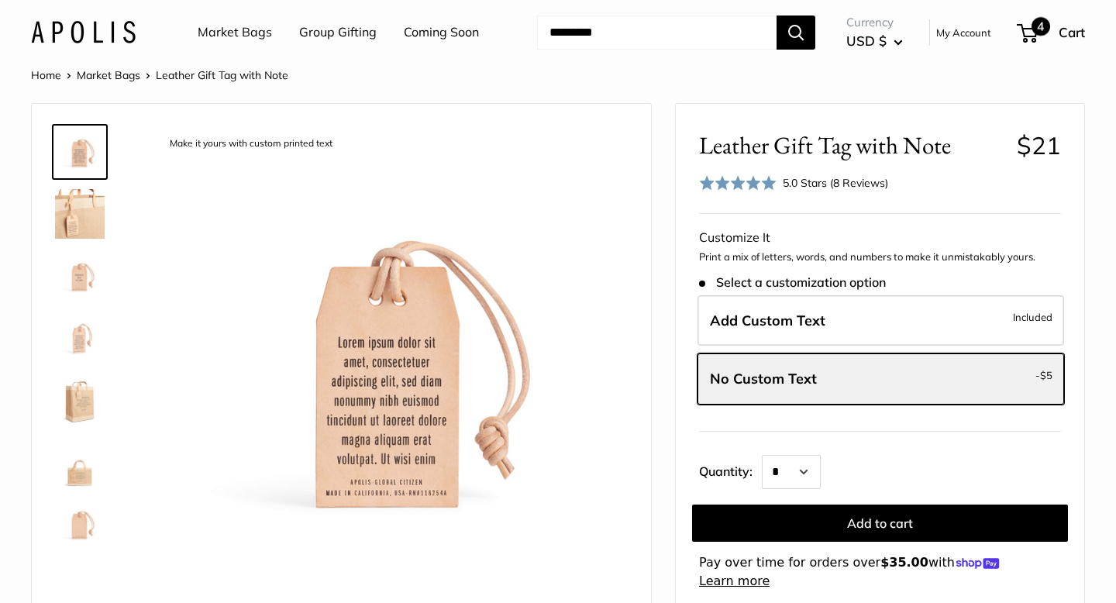
click at [1047, 29] on span "4" at bounding box center [1040, 26] width 19 height 19
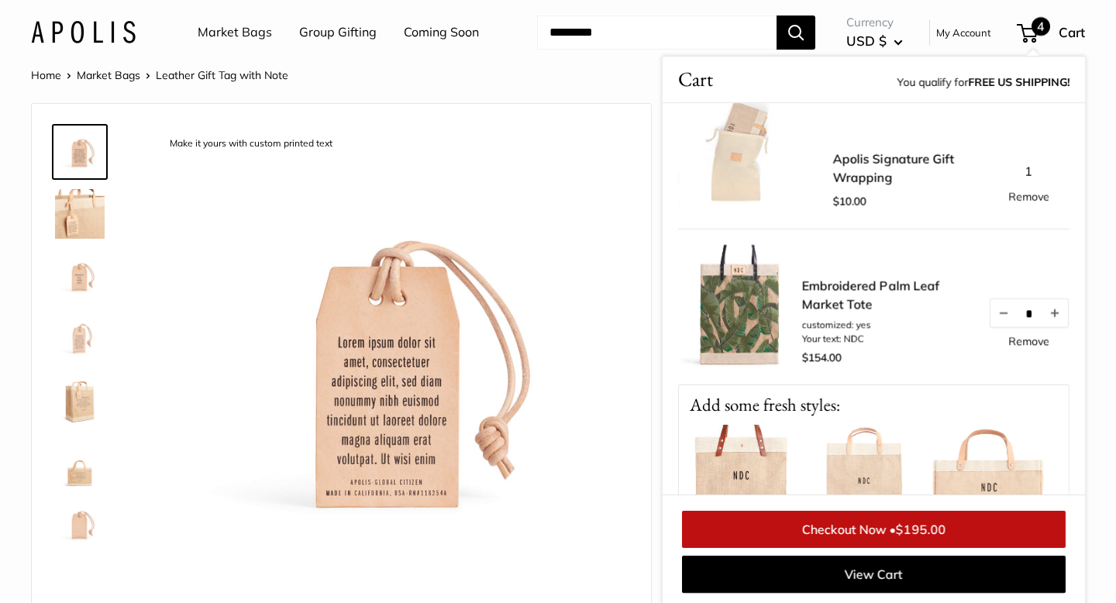
scroll to position [483, 0]
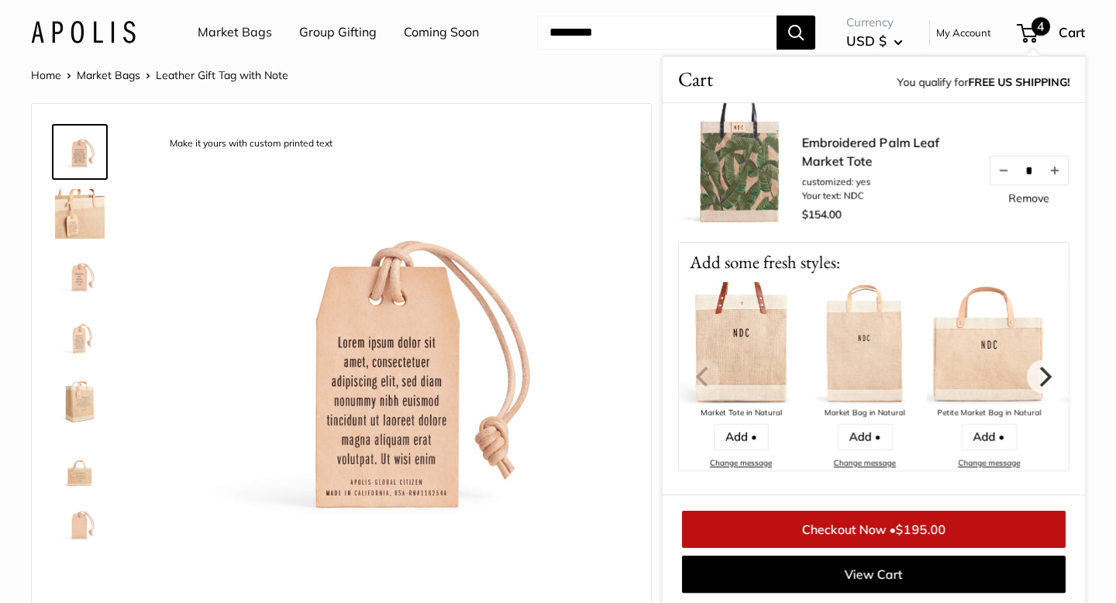
click at [872, 521] on link "Checkout Now • $195.00" at bounding box center [873, 529] width 383 height 37
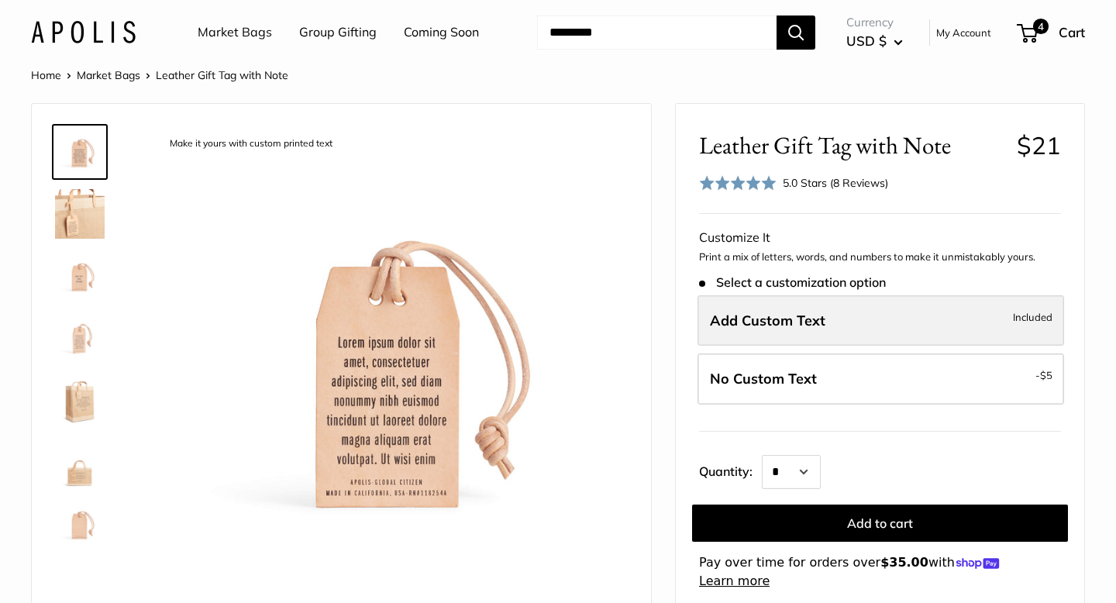
click at [793, 324] on span "Add Custom Text" at bounding box center [767, 320] width 115 height 18
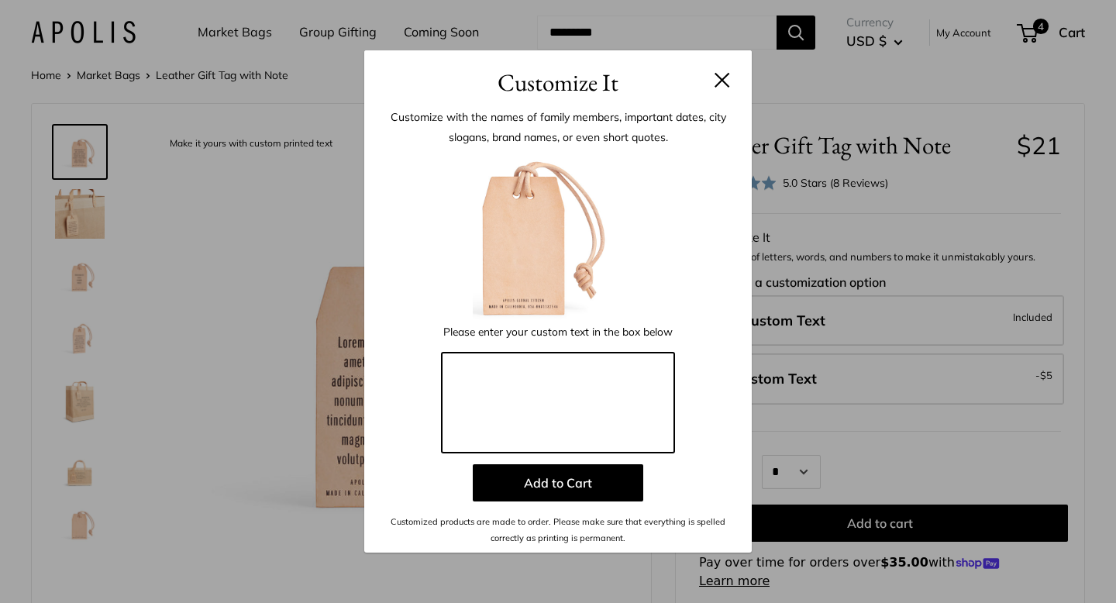
click at [471, 363] on textarea at bounding box center [558, 403] width 232 height 101
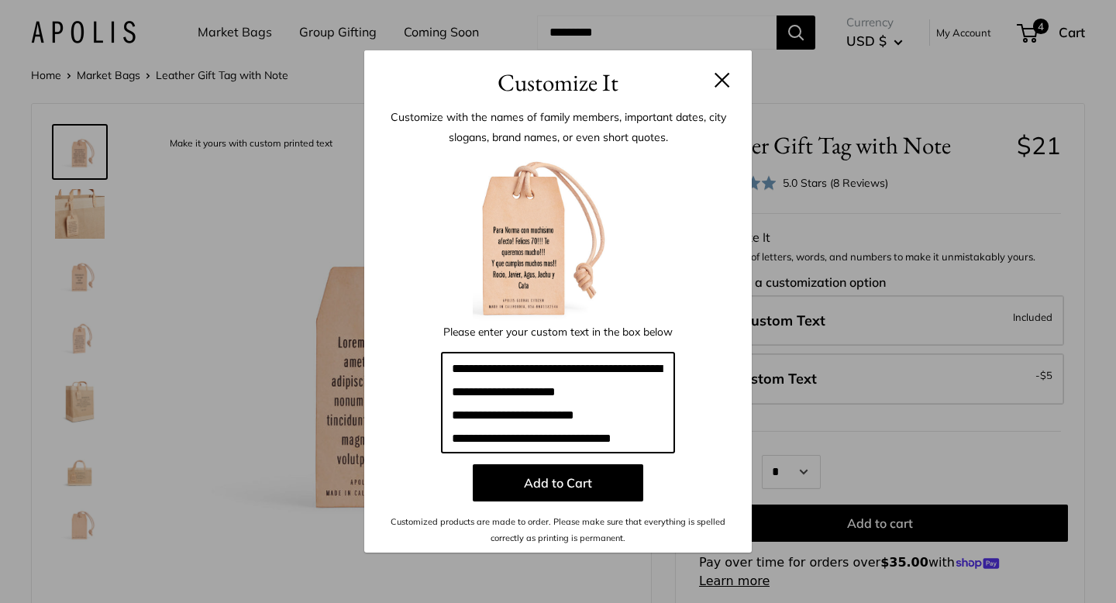
scroll to position [16, 0]
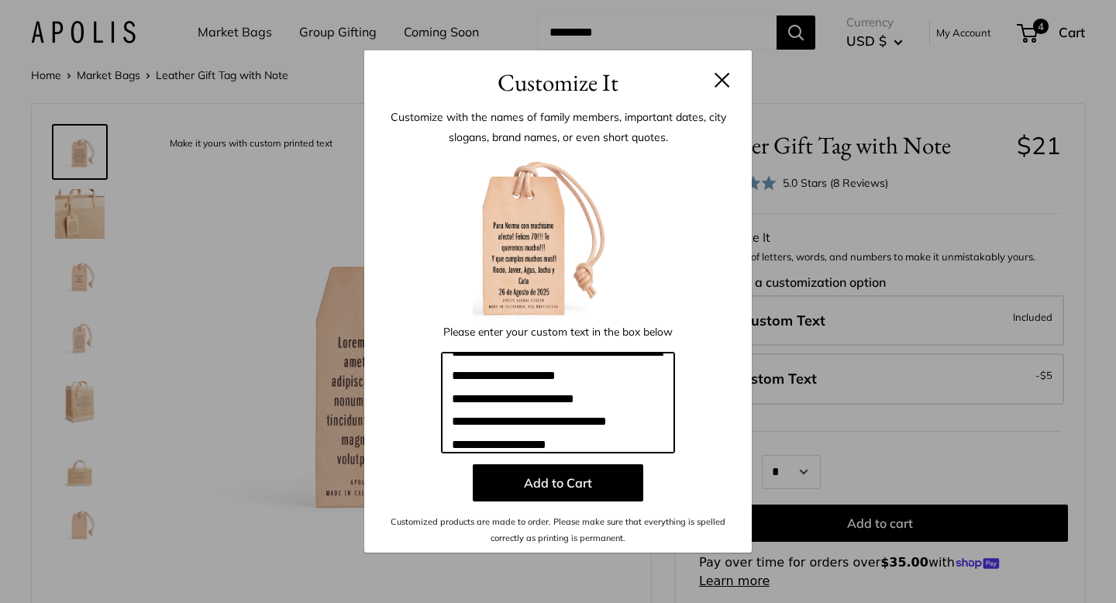
click at [521, 376] on textarea "**********" at bounding box center [558, 403] width 232 height 101
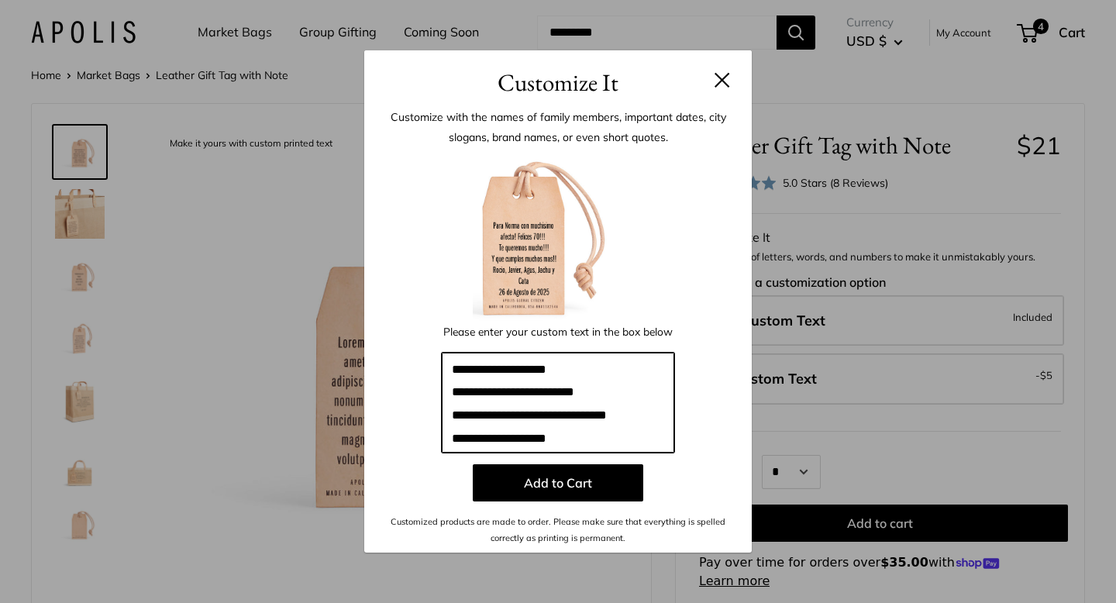
click at [624, 394] on textarea "**********" at bounding box center [558, 403] width 232 height 101
click at [583, 369] on textarea "**********" at bounding box center [558, 403] width 232 height 101
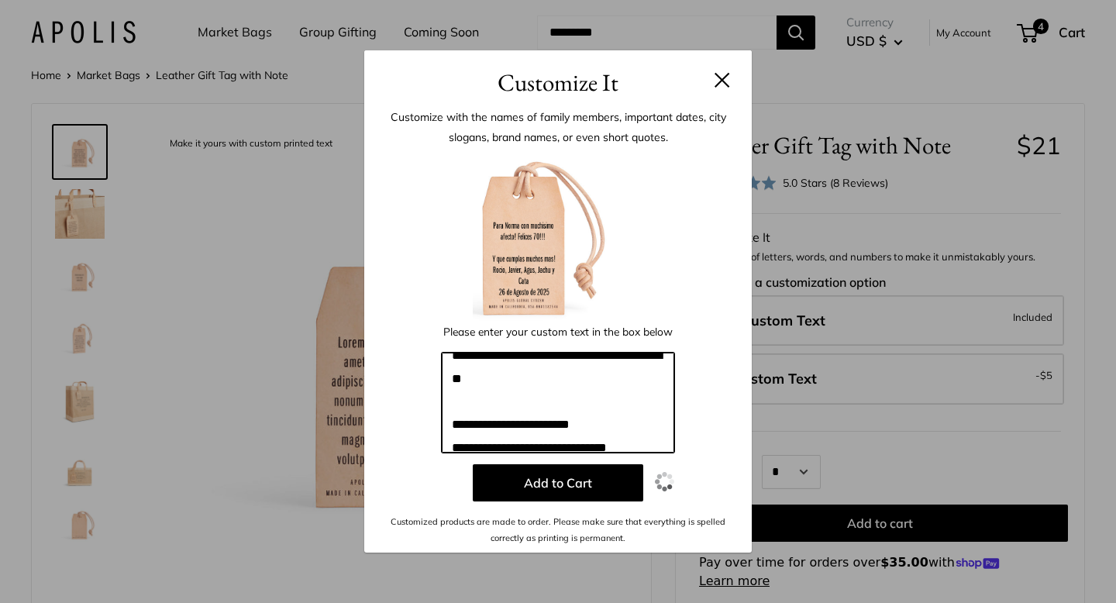
scroll to position [0, 0]
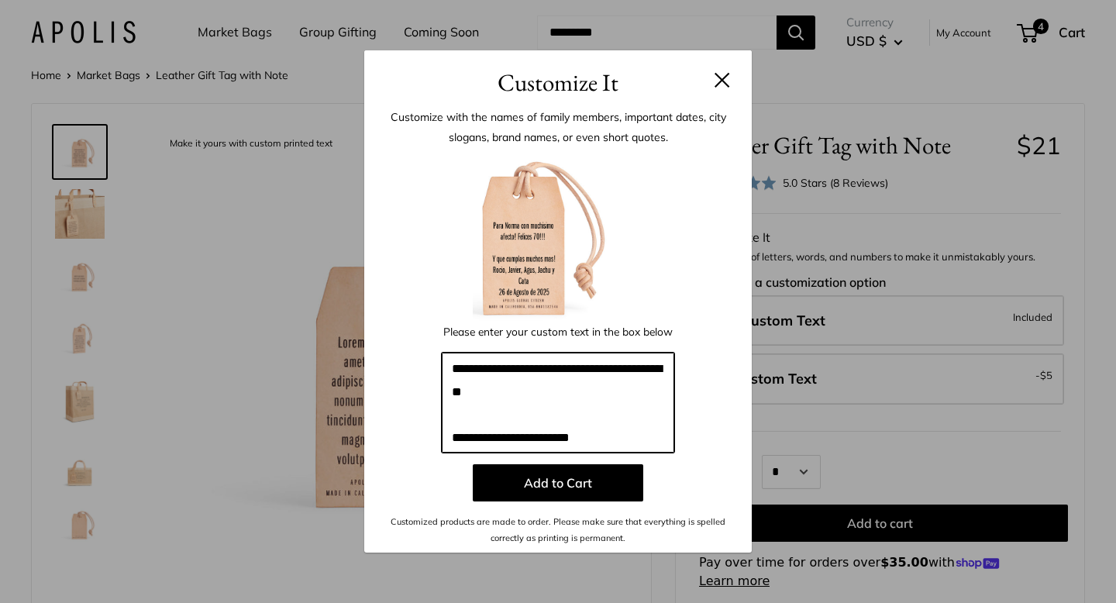
click at [452, 435] on textarea "**********" at bounding box center [558, 403] width 232 height 101
click at [625, 419] on textarea "**********" at bounding box center [558, 403] width 232 height 101
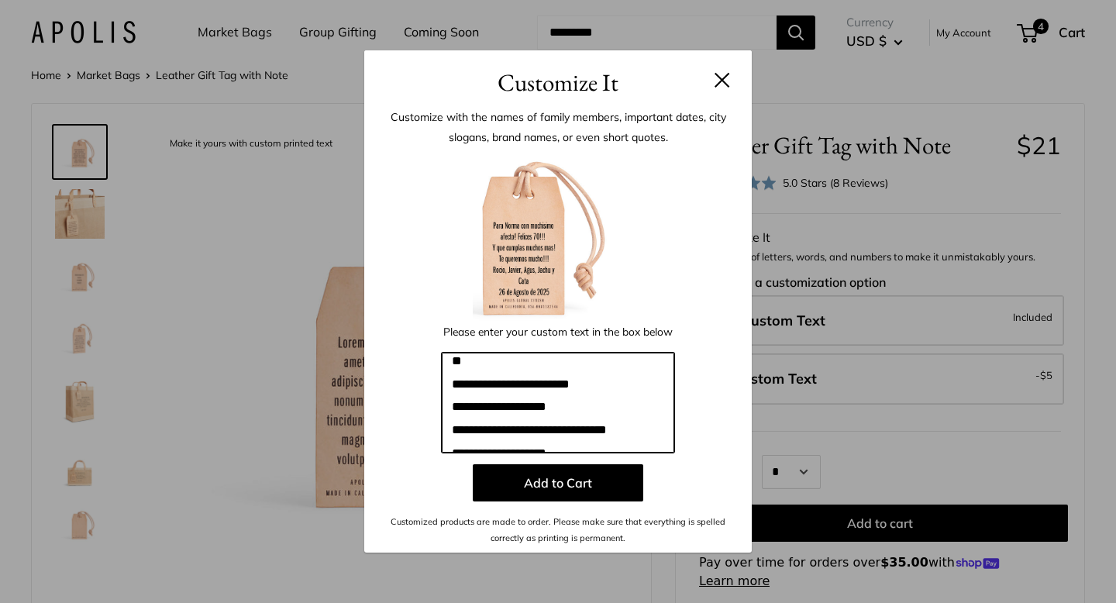
scroll to position [30, 0]
type textarea "**********"
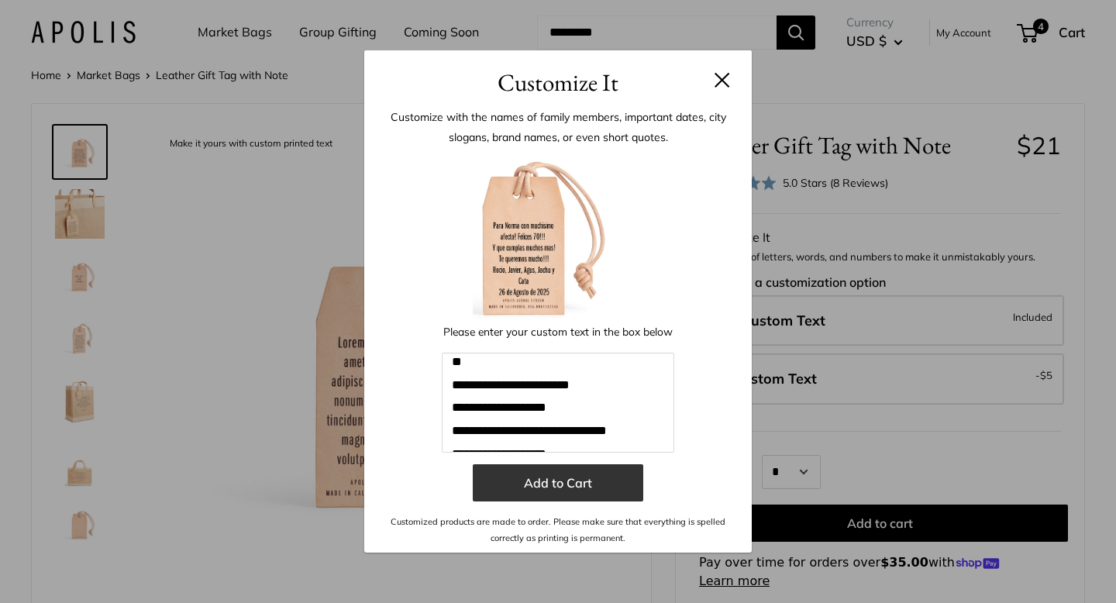
click at [572, 482] on button "Add to Cart" at bounding box center [558, 482] width 170 height 37
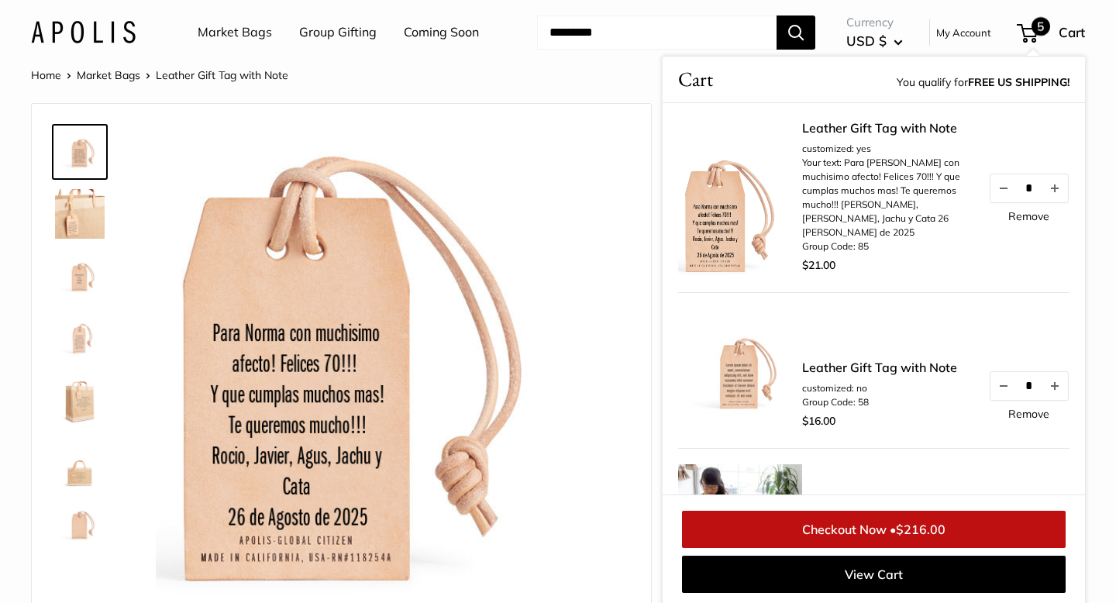
click at [1020, 408] on link "Remove" at bounding box center [1028, 413] width 41 height 11
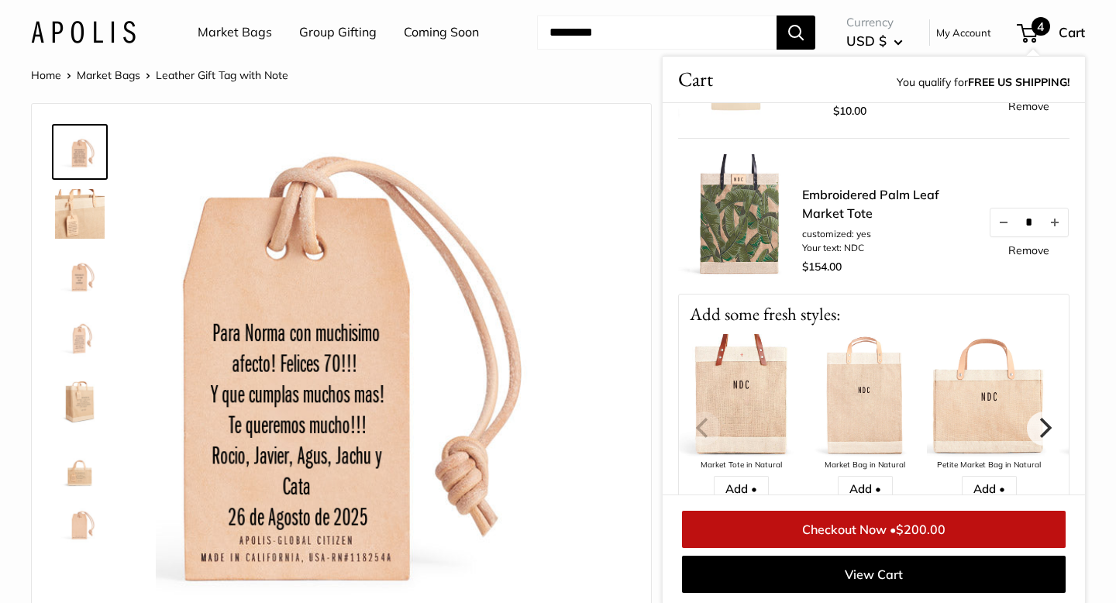
scroll to position [504, 0]
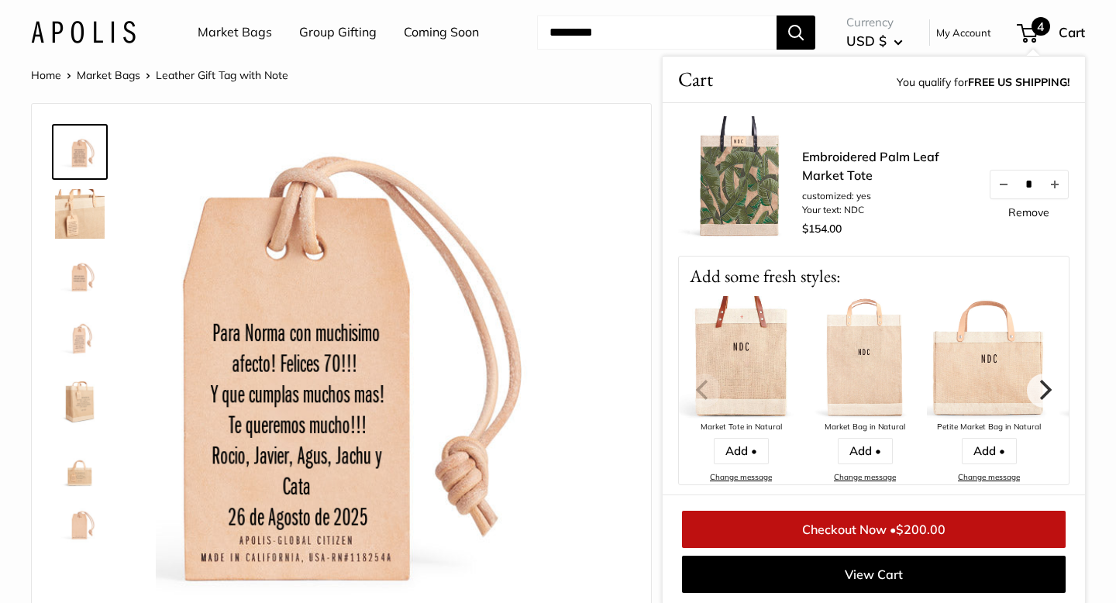
click at [848, 526] on link "Checkout Now • $200.00" at bounding box center [873, 529] width 383 height 37
